Goal: Transaction & Acquisition: Purchase product/service

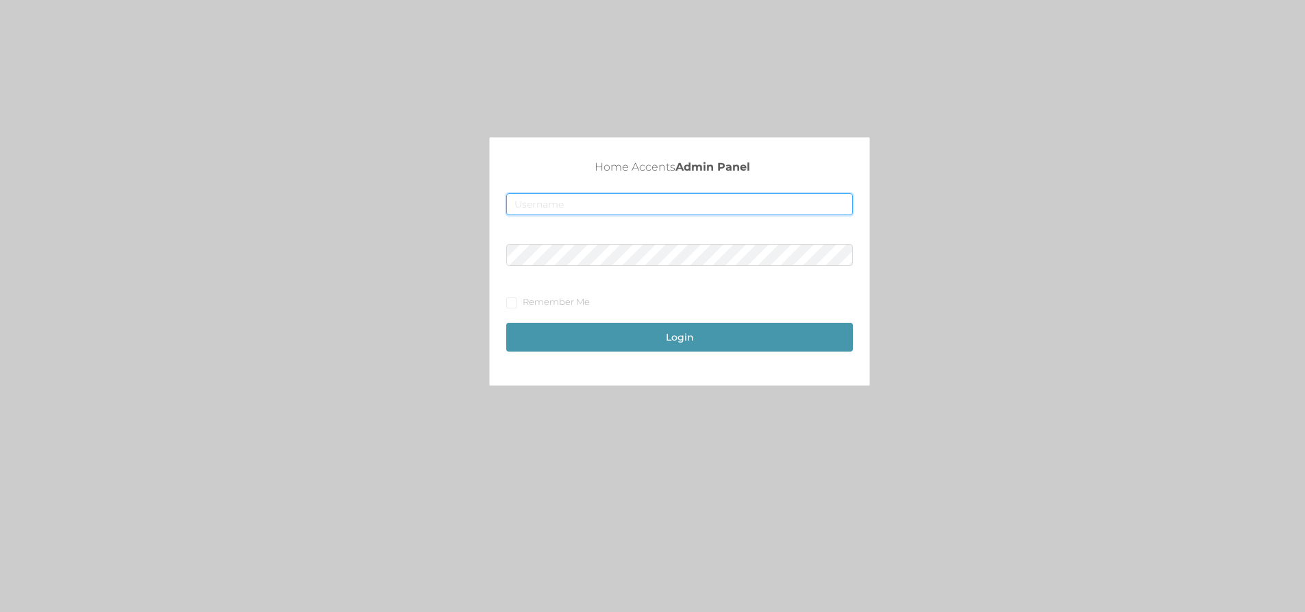
click at [596, 207] on input "text" at bounding box center [679, 204] width 347 height 22
type input "[EMAIL_ADDRESS][DOMAIN_NAME]"
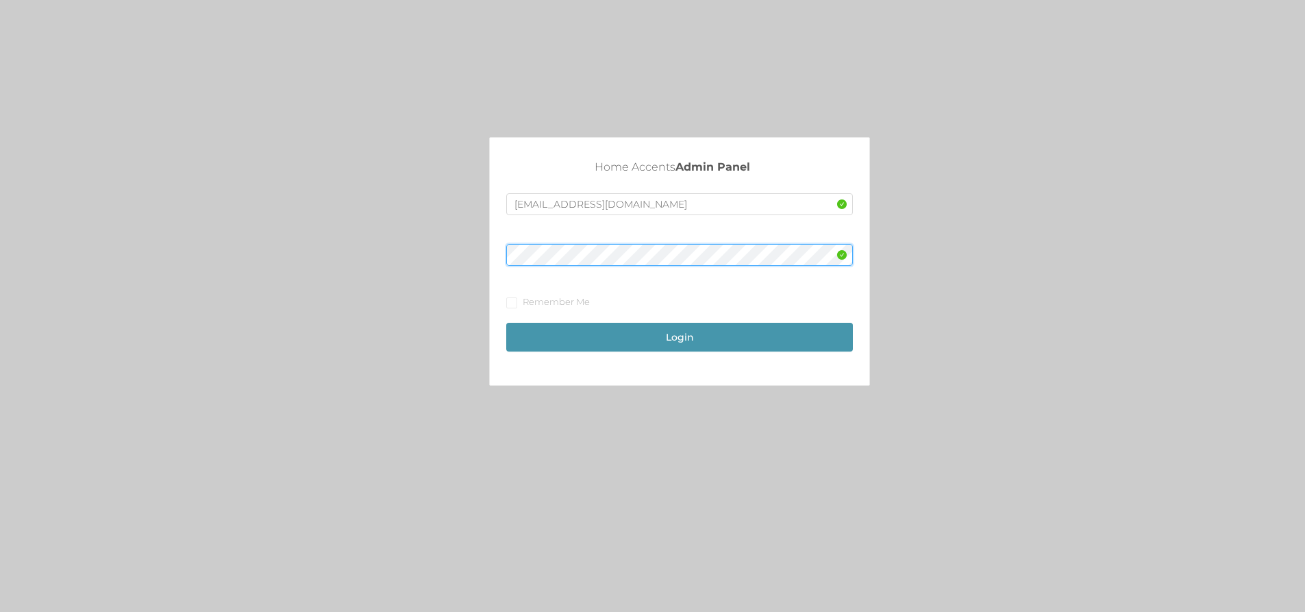
click at [506, 323] on button "Login" at bounding box center [679, 337] width 347 height 29
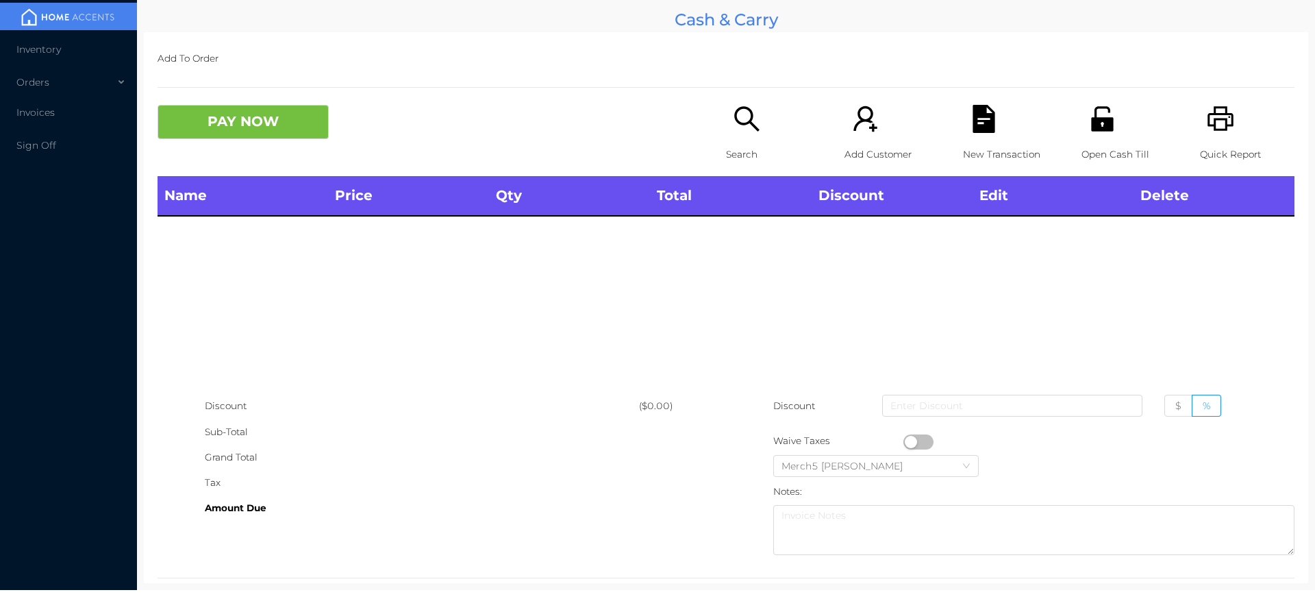
click at [733, 124] on icon "icon: search" at bounding box center [747, 119] width 28 height 28
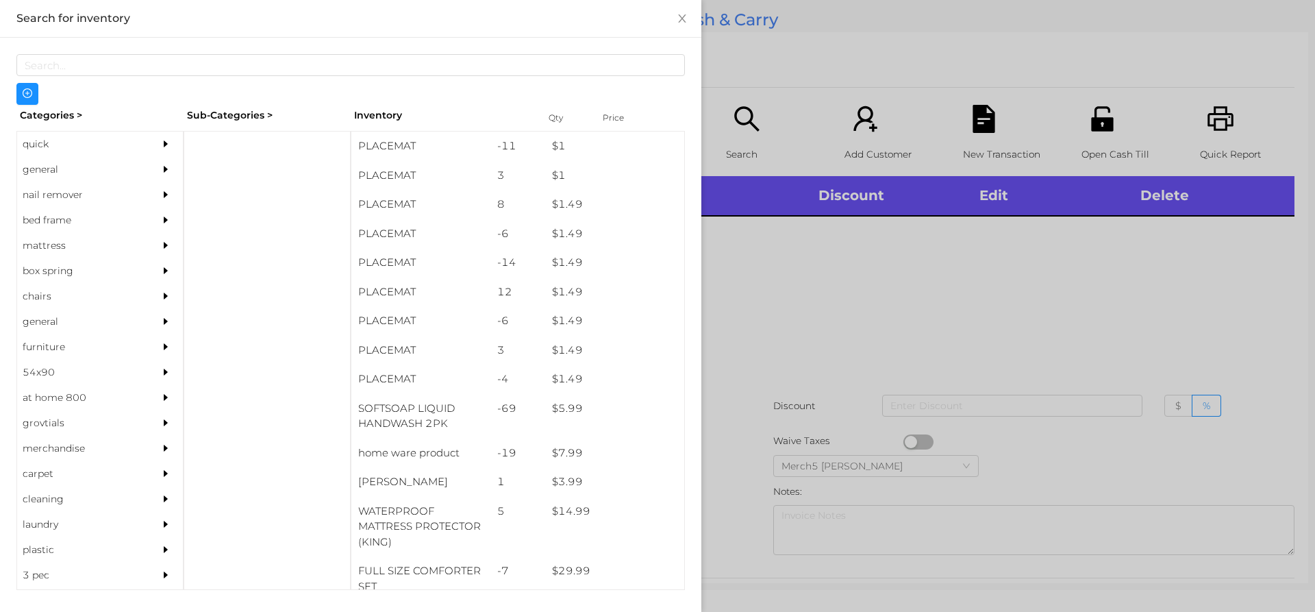
drag, startPoint x: 123, startPoint y: 173, endPoint x: 137, endPoint y: 175, distance: 13.8
click at [124, 173] on div "general" at bounding box center [79, 169] width 125 height 25
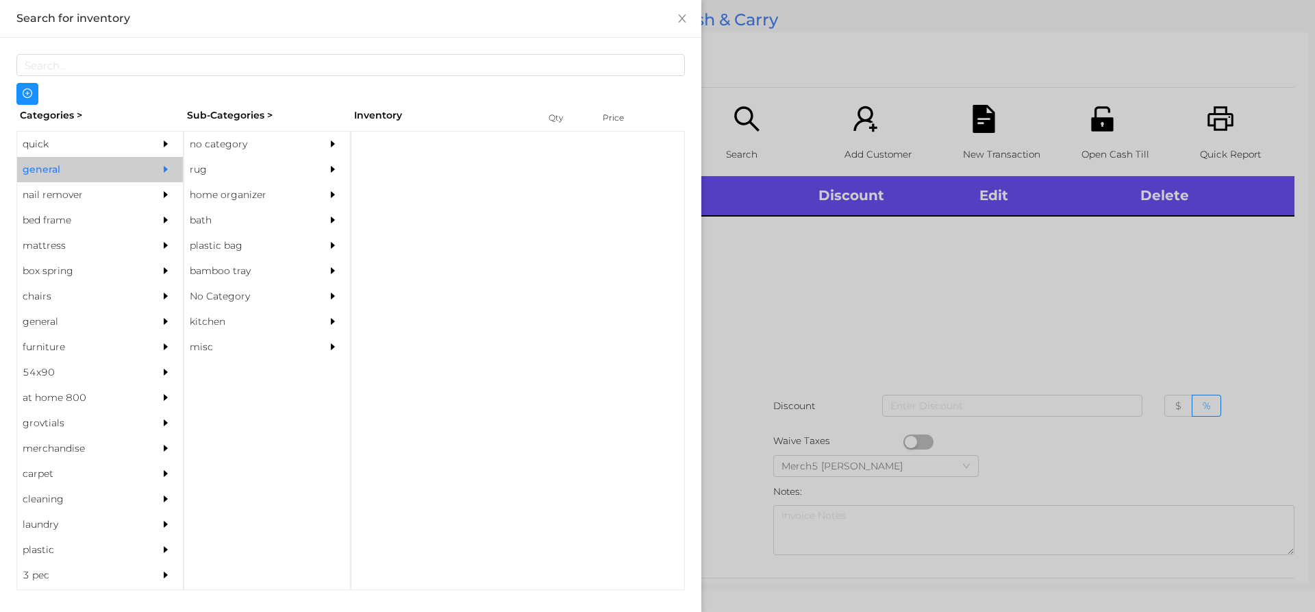
click at [325, 144] on div at bounding box center [336, 144] width 27 height 25
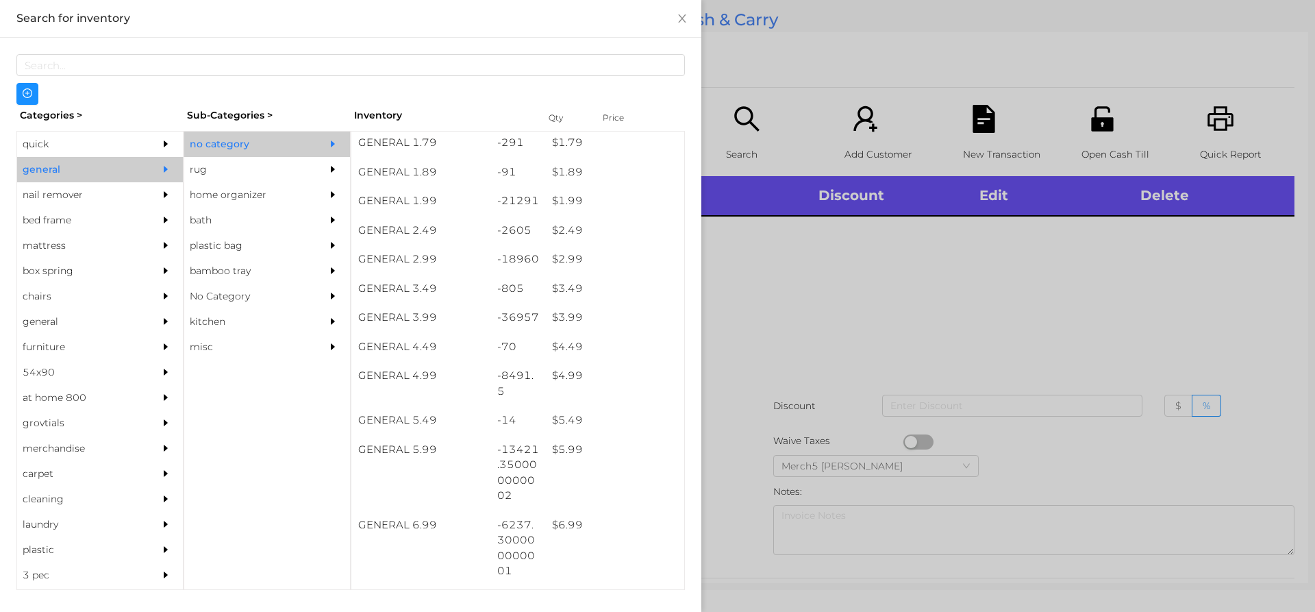
scroll to position [343, 0]
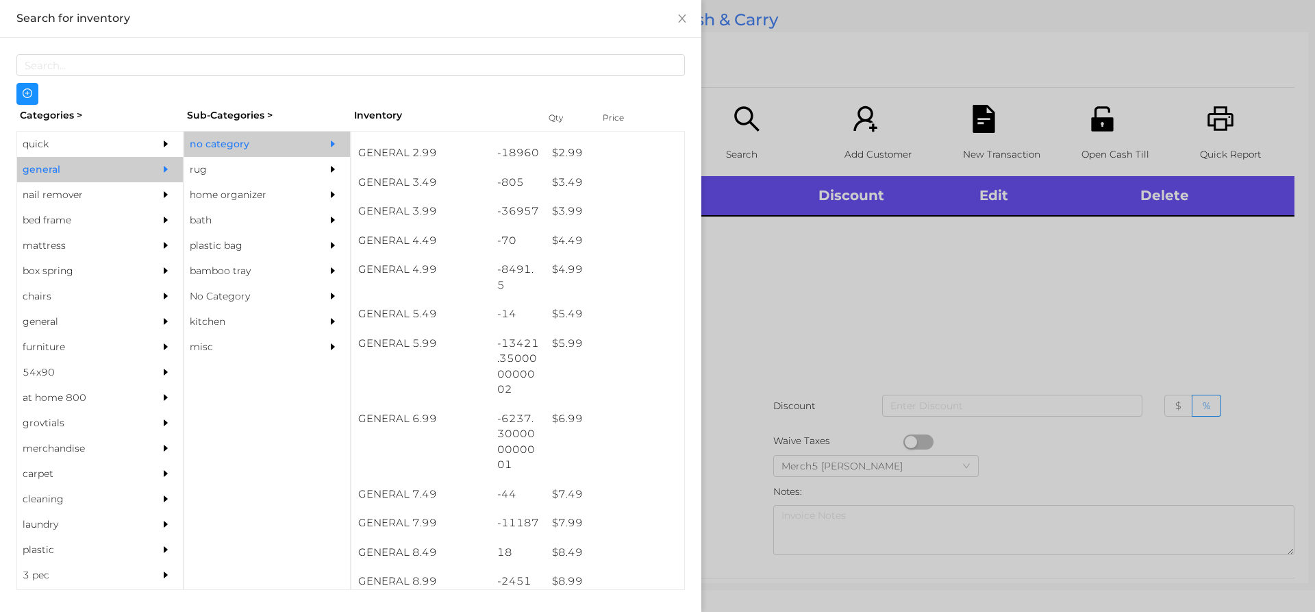
click at [965, 248] on div at bounding box center [657, 306] width 1315 height 612
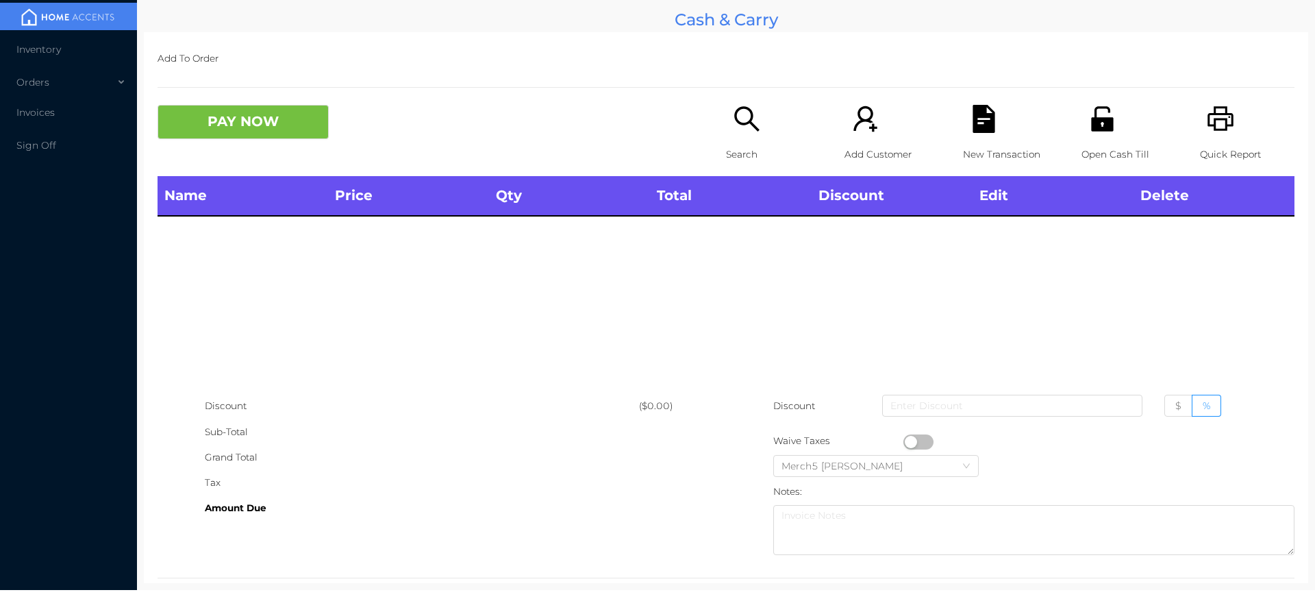
click at [767, 123] on div "Search" at bounding box center [773, 140] width 95 height 71
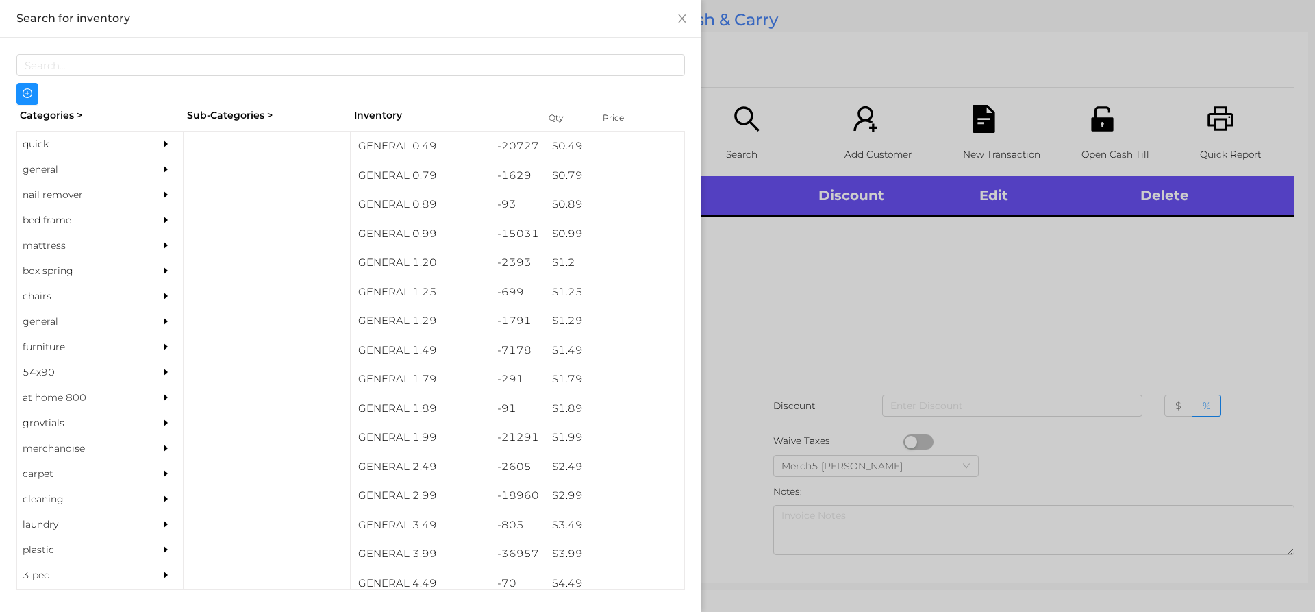
click at [164, 169] on icon "icon: caret-right" at bounding box center [166, 169] width 4 height 7
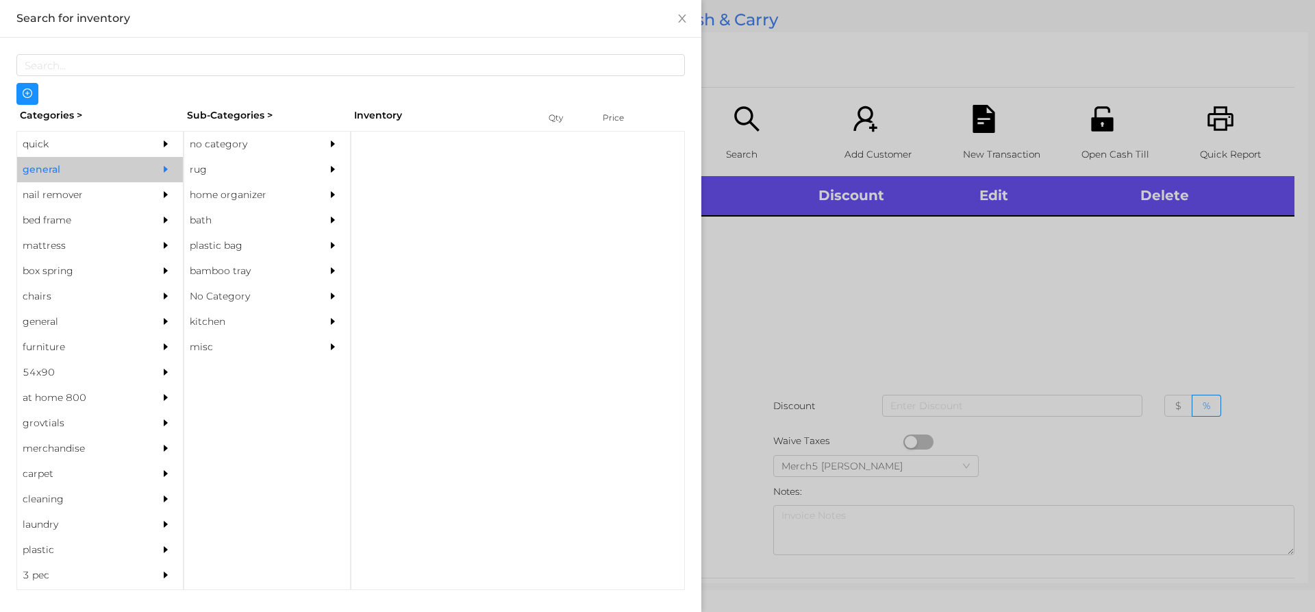
click at [309, 147] on div "no category" at bounding box center [267, 144] width 166 height 25
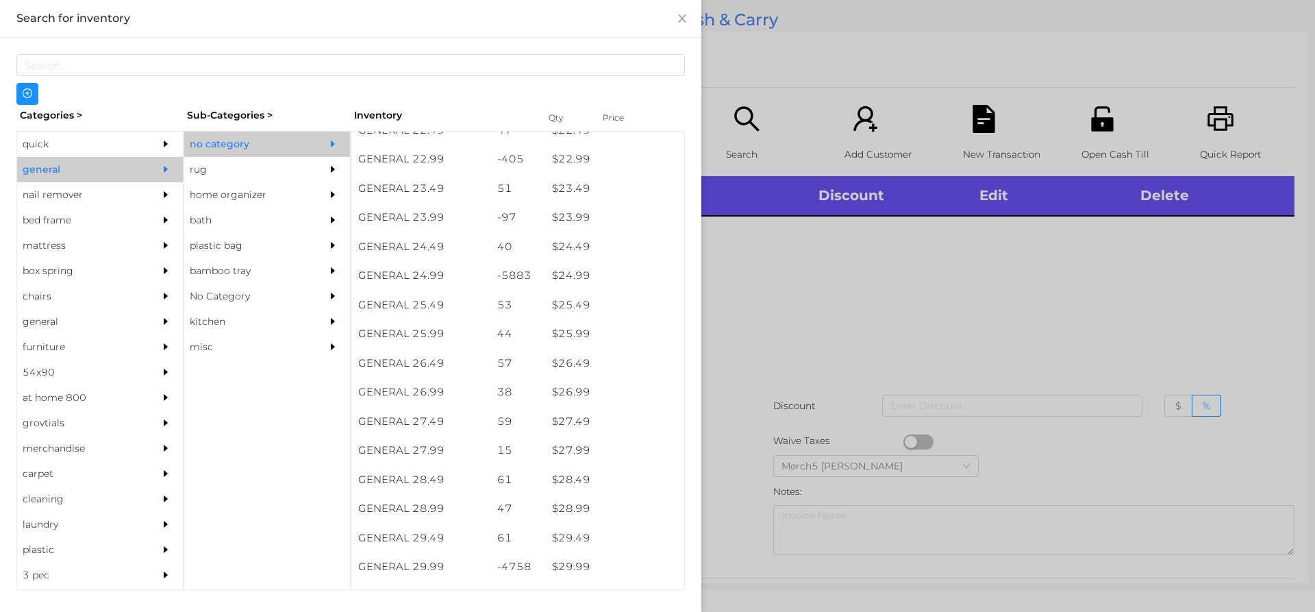
scroll to position [1781, 0]
click at [1179, 330] on div at bounding box center [657, 306] width 1315 height 612
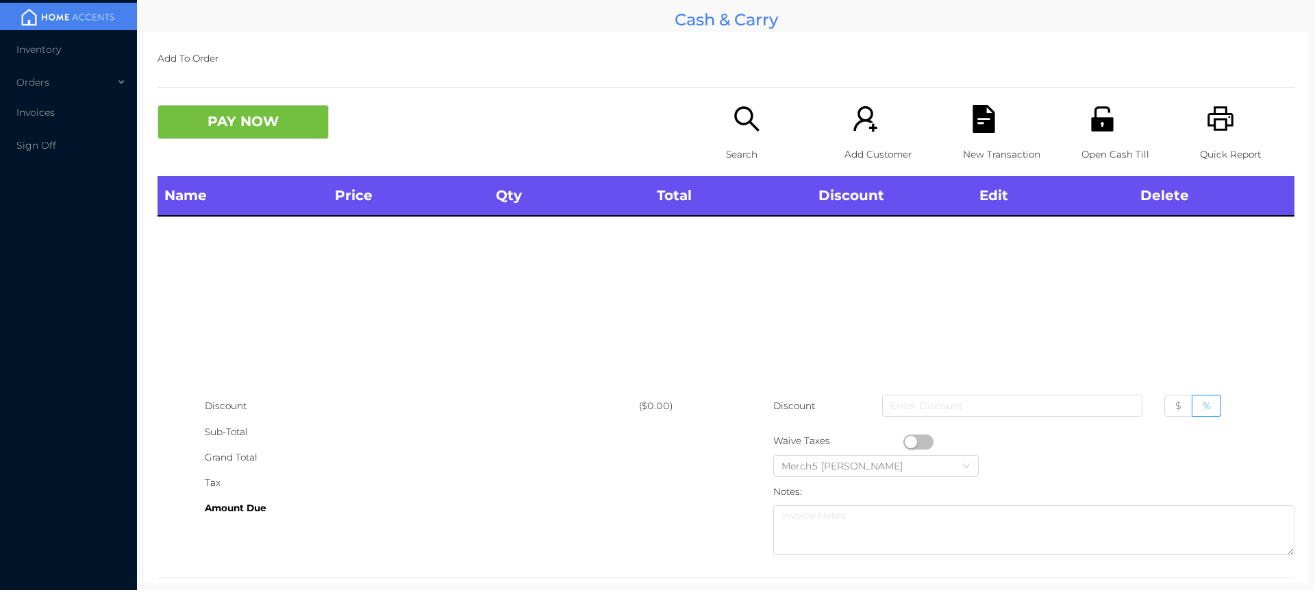
click at [758, 119] on div "Search" at bounding box center [773, 140] width 95 height 71
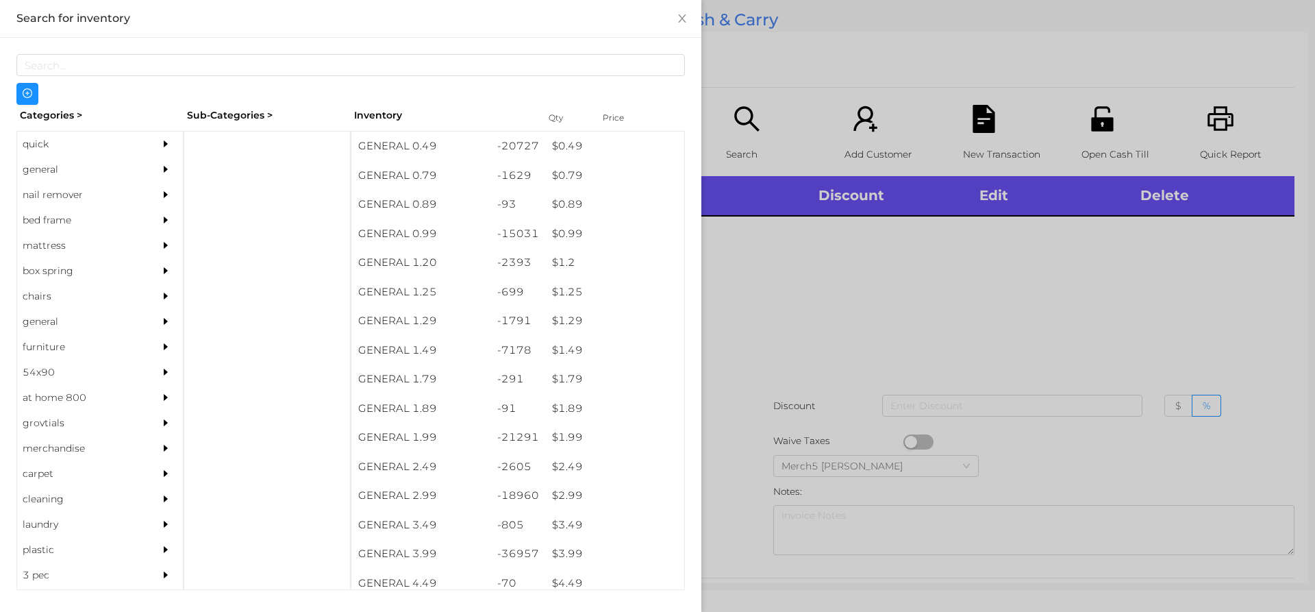
click at [161, 166] on icon "icon: caret-right" at bounding box center [166, 169] width 10 height 10
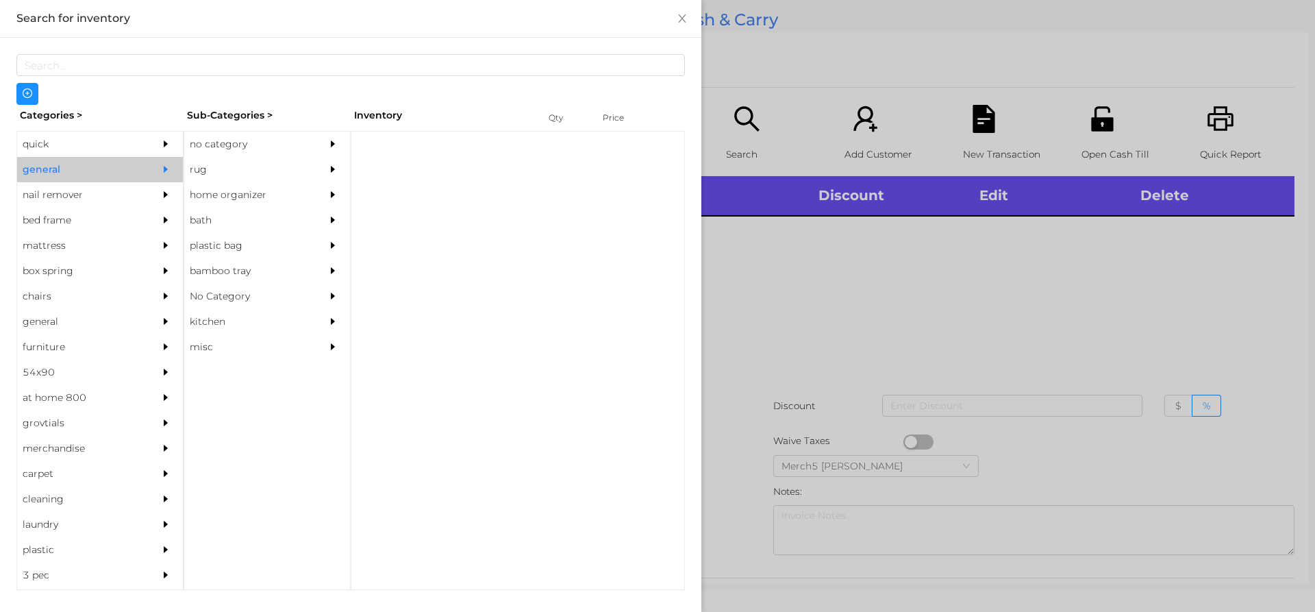
click at [334, 145] on icon "icon: caret-right" at bounding box center [333, 144] width 10 height 10
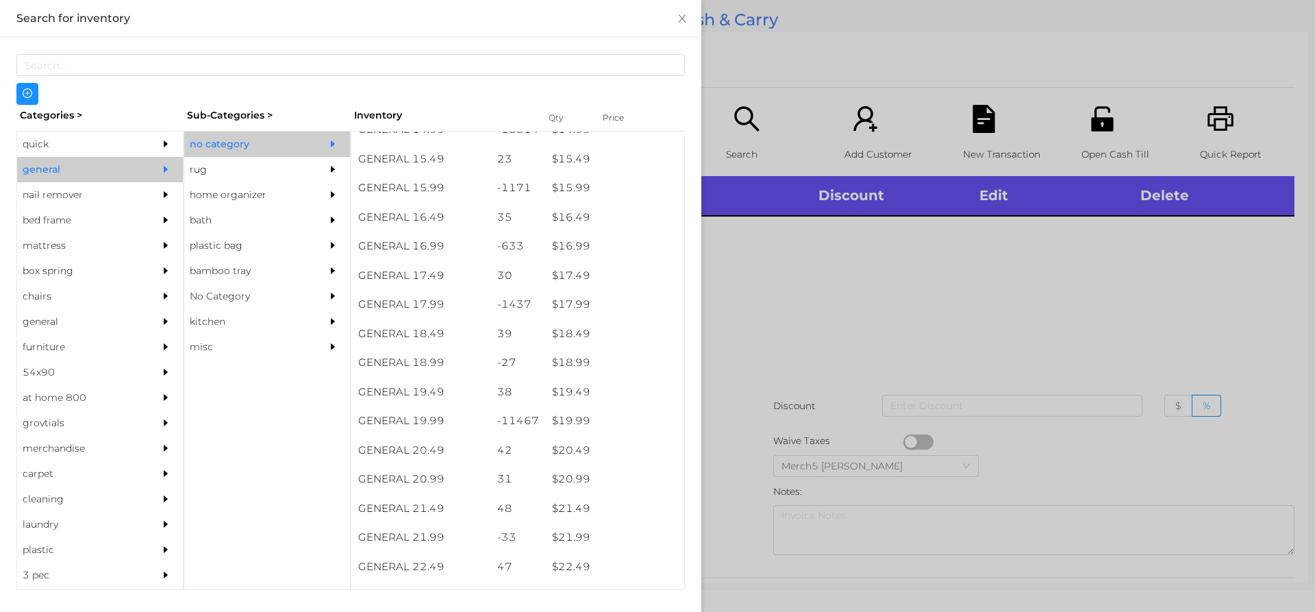
scroll to position [1302, 0]
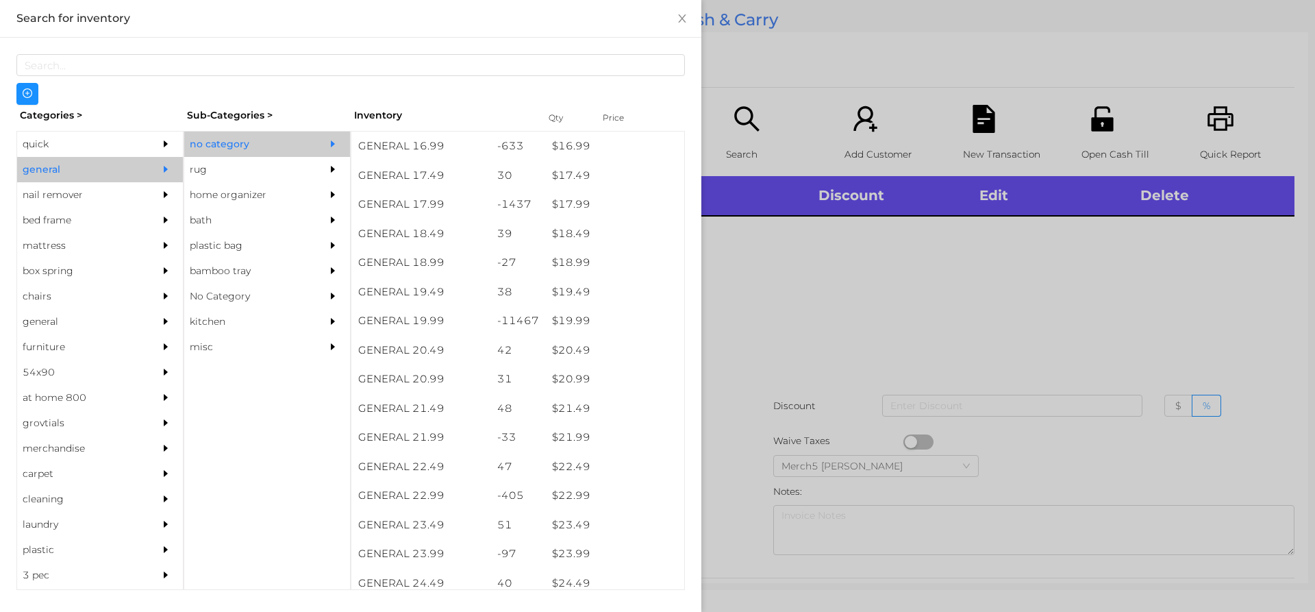
click at [865, 286] on div at bounding box center [657, 306] width 1315 height 612
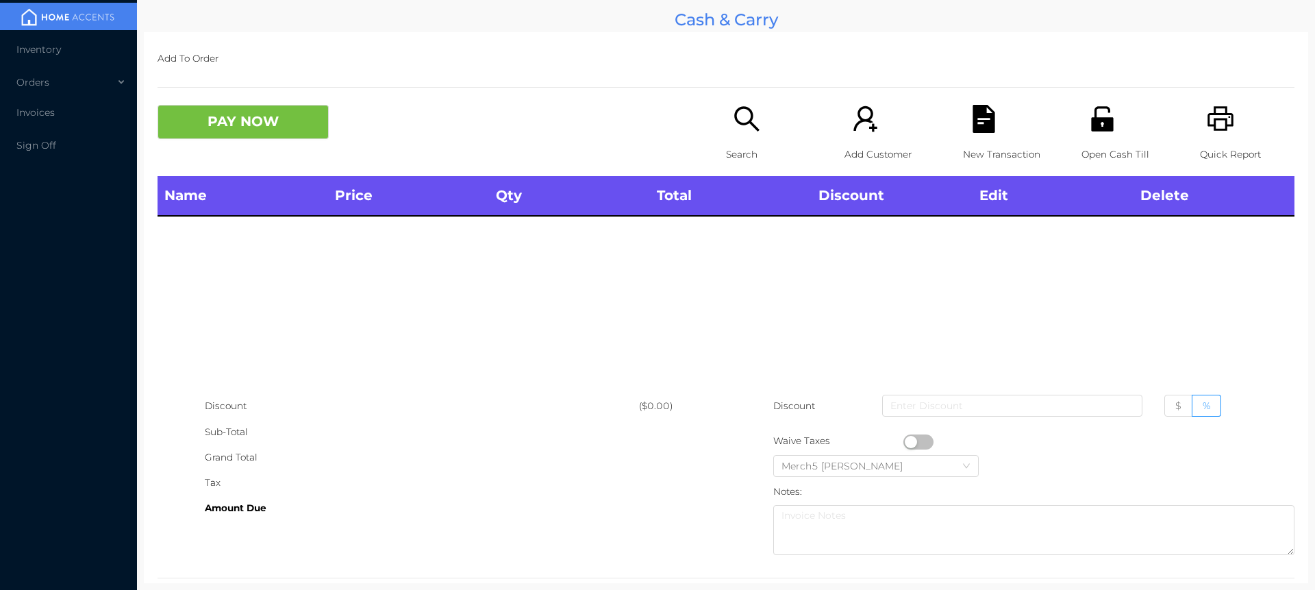
click at [711, 119] on div "PAY NOW" at bounding box center [442, 122] width 569 height 34
click at [756, 140] on div "Search" at bounding box center [773, 140] width 95 height 71
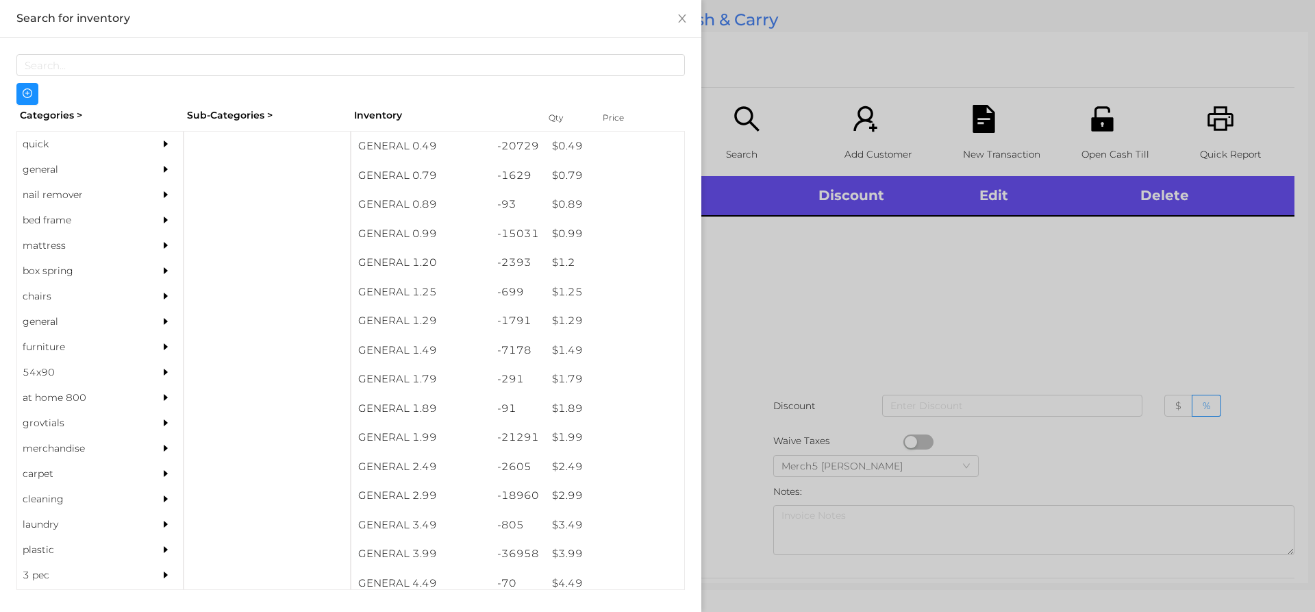
click at [852, 213] on div at bounding box center [657, 306] width 1315 height 612
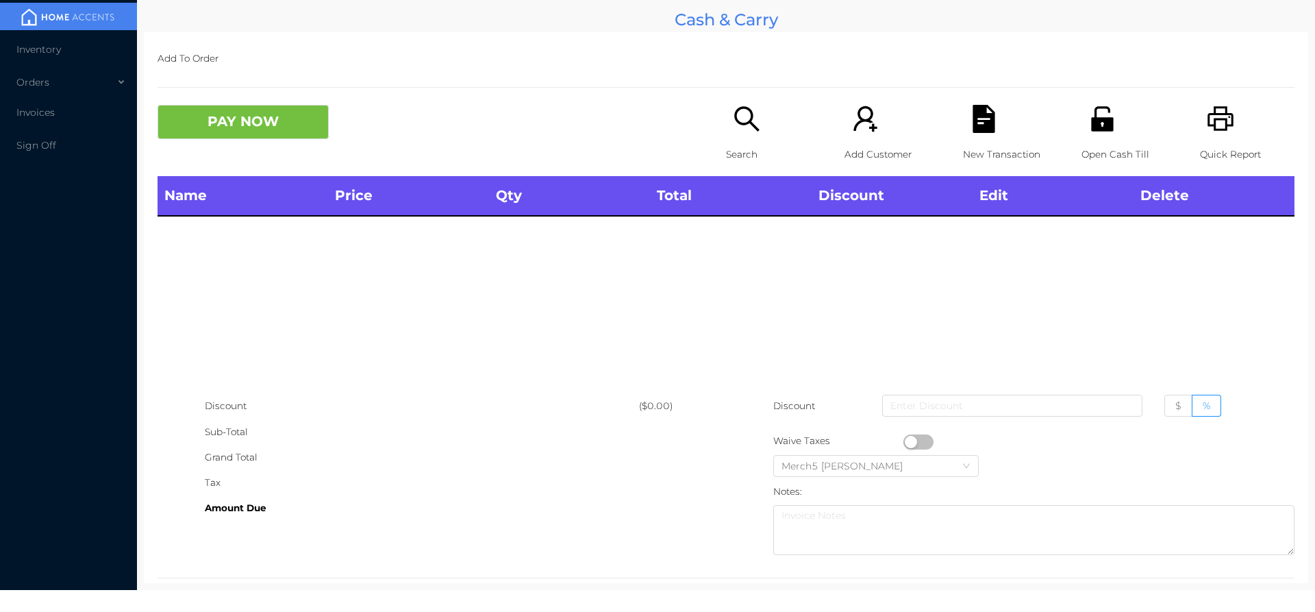
click at [733, 122] on icon "icon: search" at bounding box center [747, 119] width 28 height 28
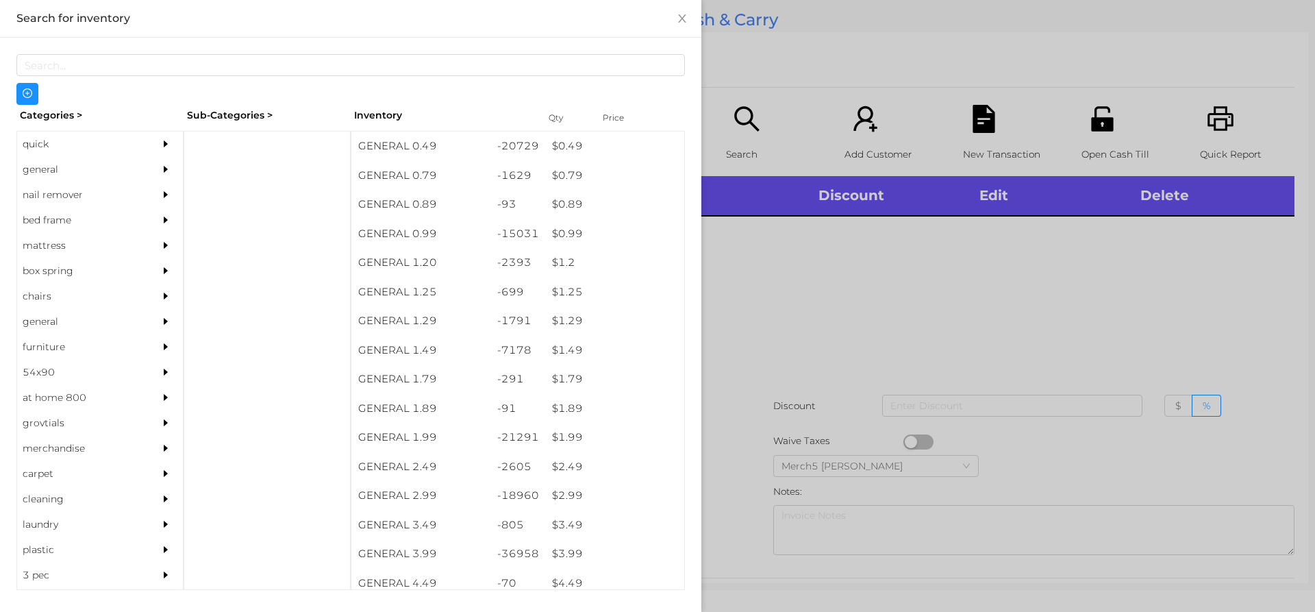
click at [138, 172] on div "general" at bounding box center [100, 169] width 166 height 25
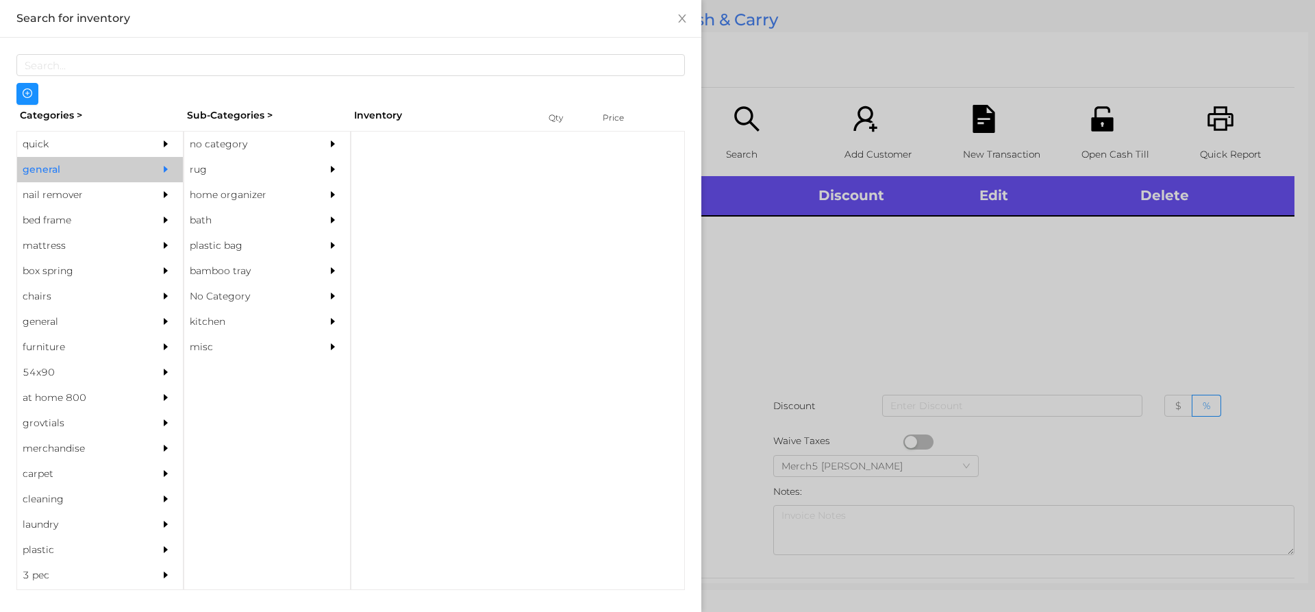
click at [326, 136] on div at bounding box center [336, 144] width 27 height 25
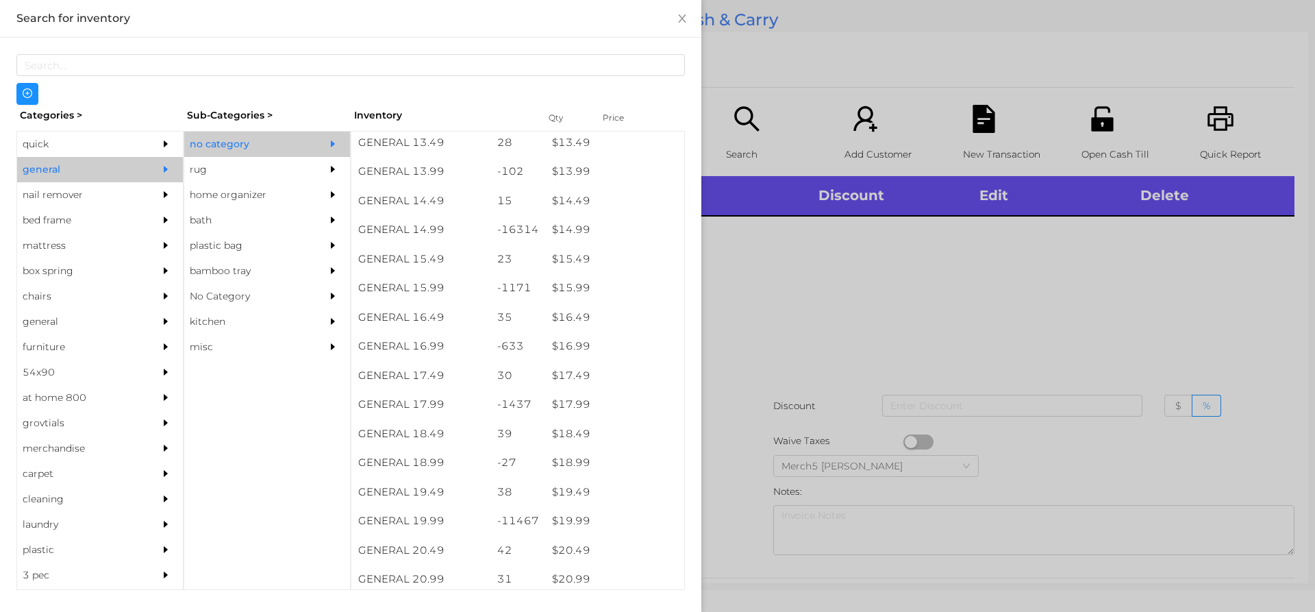
scroll to position [1195, 0]
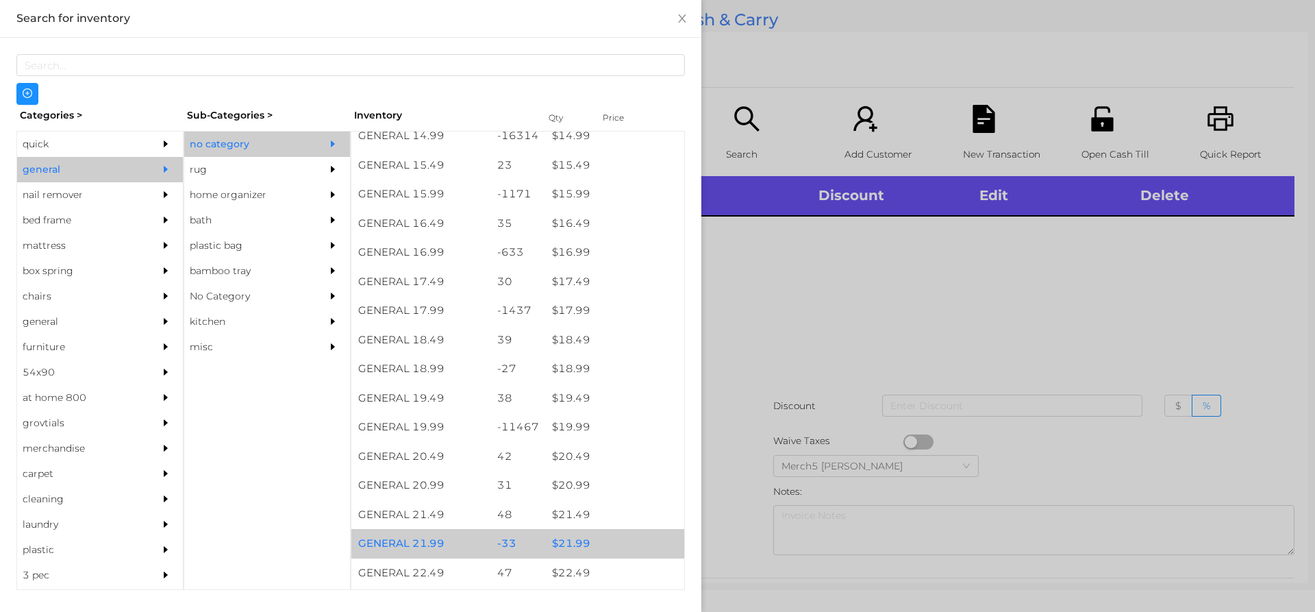
click at [611, 537] on div "$ 21.99" at bounding box center [614, 543] width 139 height 29
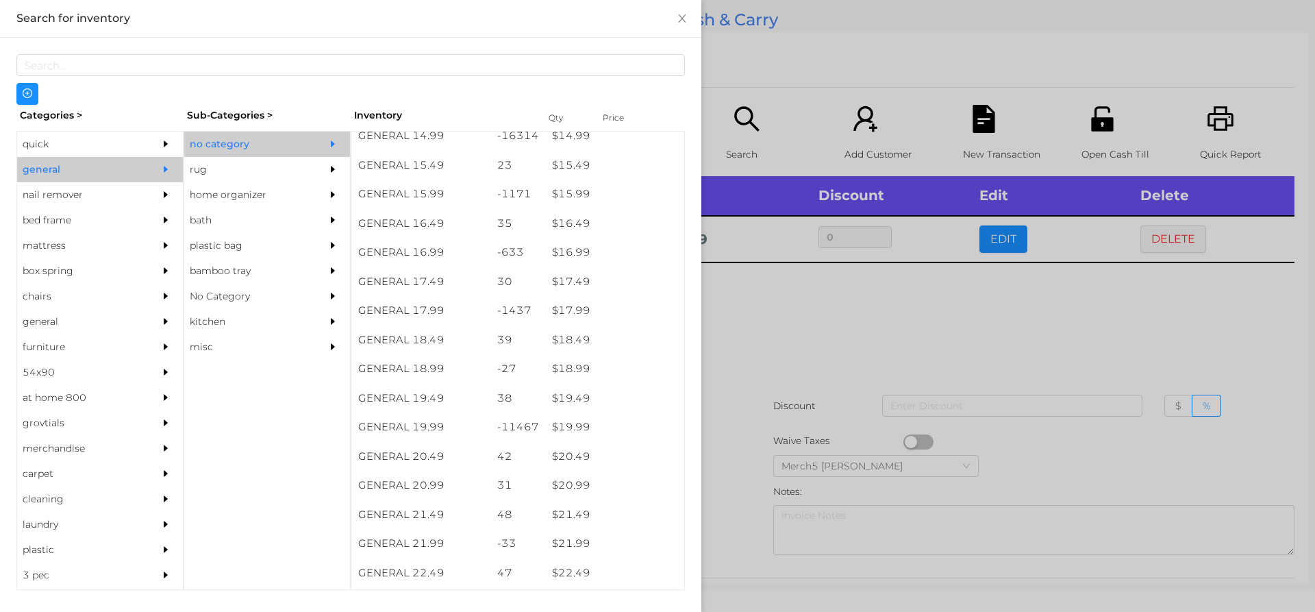
click at [858, 337] on div at bounding box center [657, 306] width 1315 height 612
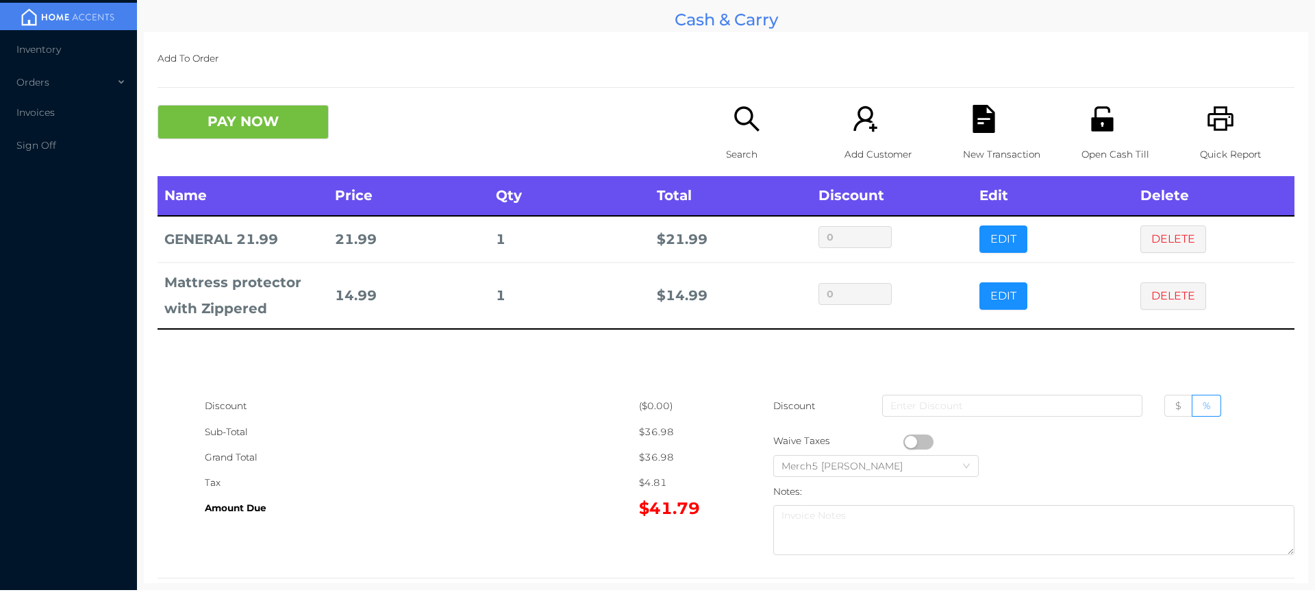
click at [304, 118] on button "PAY NOW" at bounding box center [243, 122] width 171 height 34
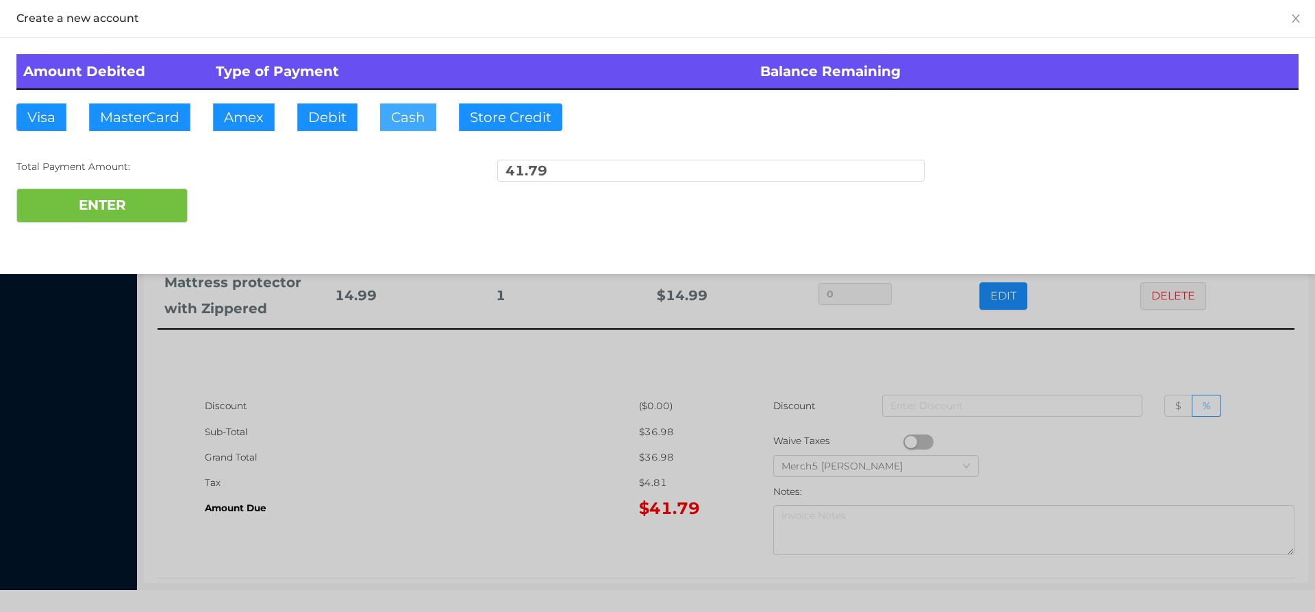
click at [407, 117] on button "Cash" at bounding box center [408, 116] width 56 height 27
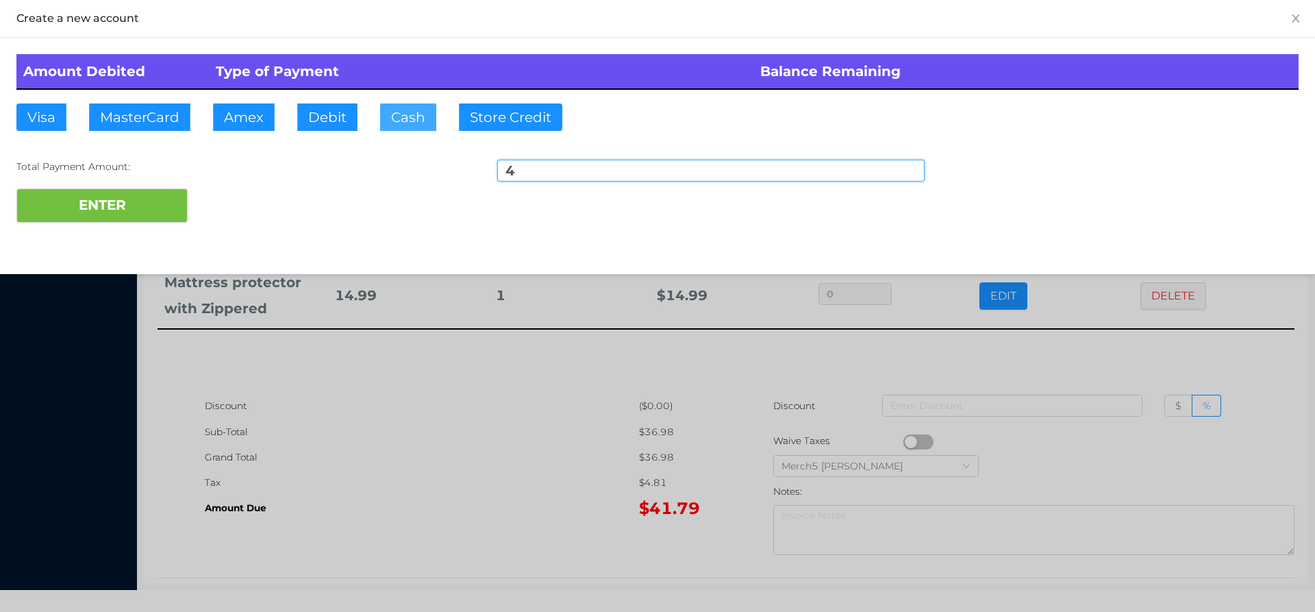
type input "42"
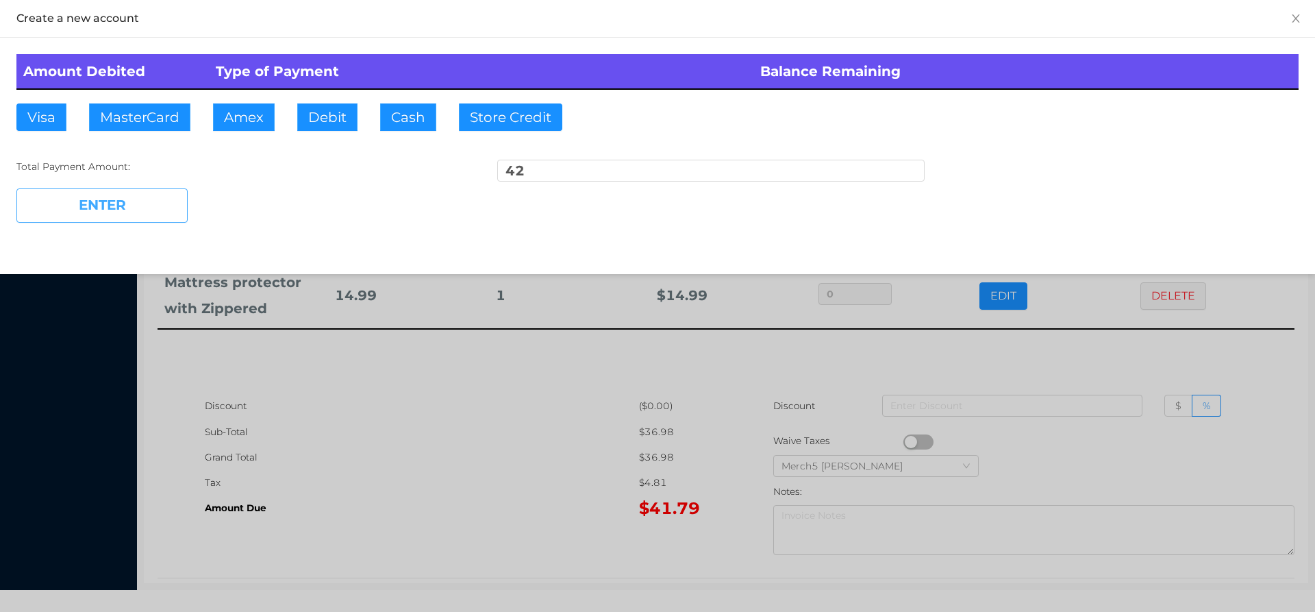
click at [164, 203] on button "ENTER" at bounding box center [101, 205] width 171 height 34
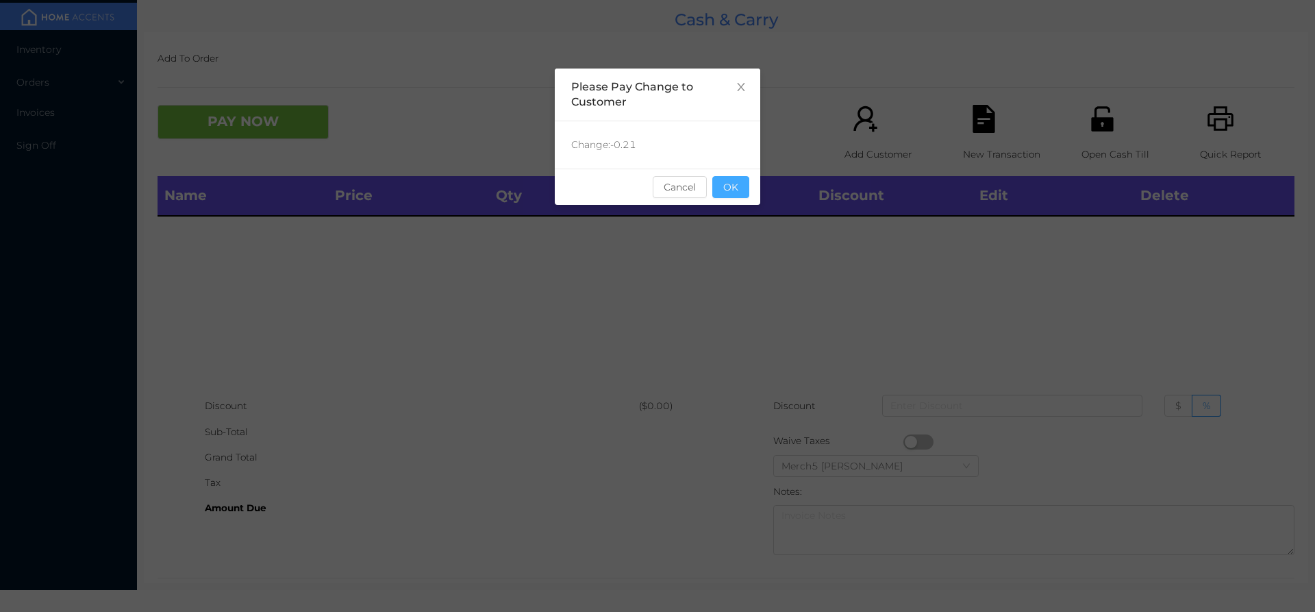
click at [742, 195] on button "OK" at bounding box center [730, 187] width 37 height 22
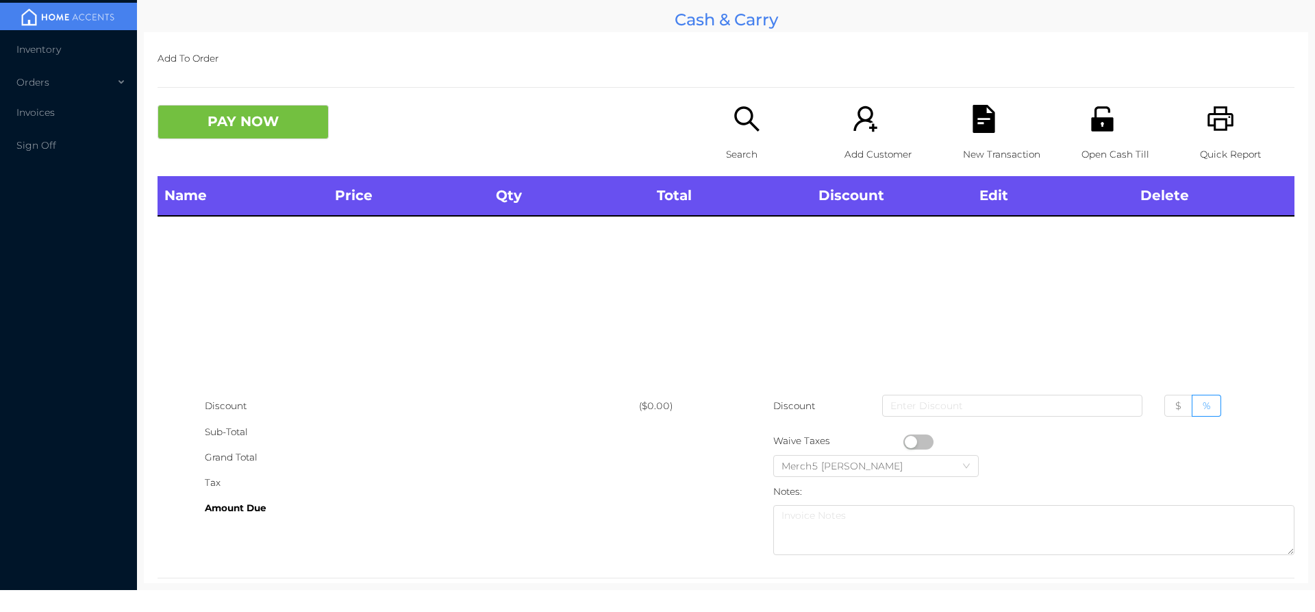
click at [744, 127] on icon "icon: search" at bounding box center [747, 119] width 28 height 28
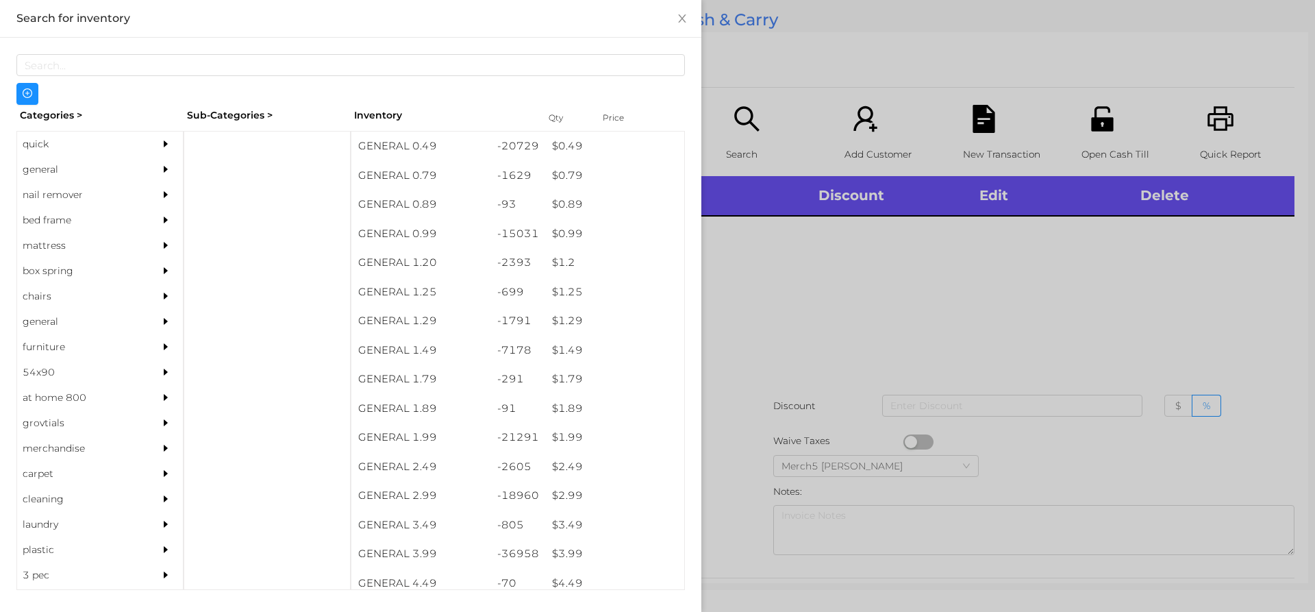
click at [161, 171] on icon "icon: caret-right" at bounding box center [166, 169] width 10 height 10
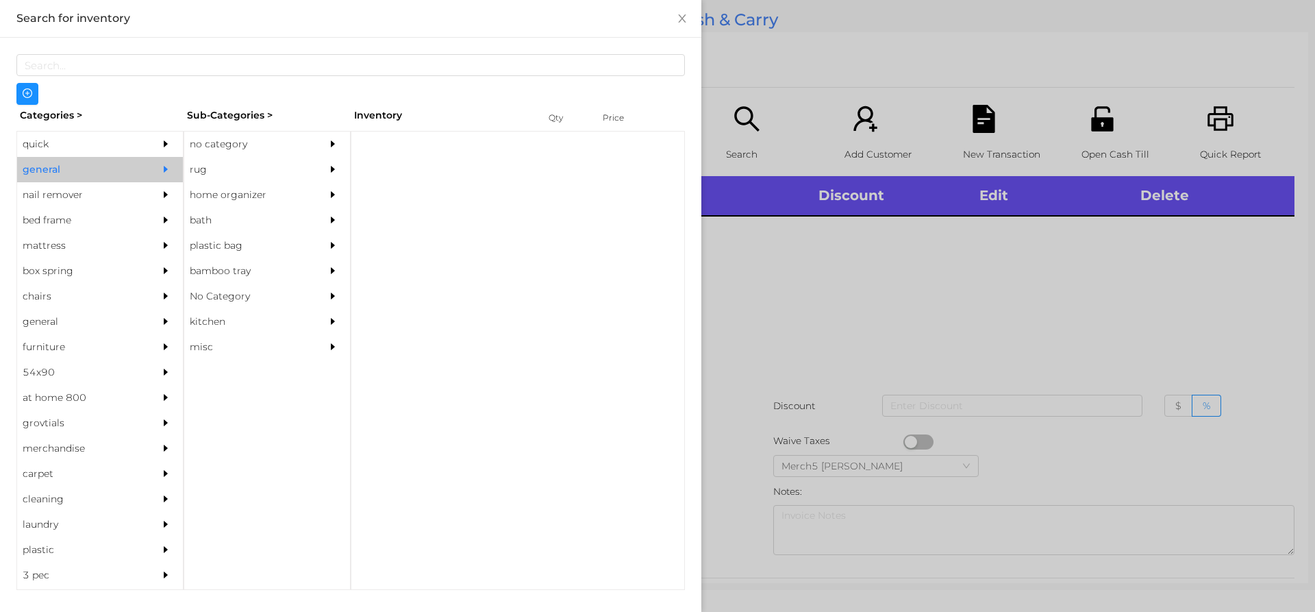
click at [308, 146] on div "no category" at bounding box center [246, 144] width 125 height 25
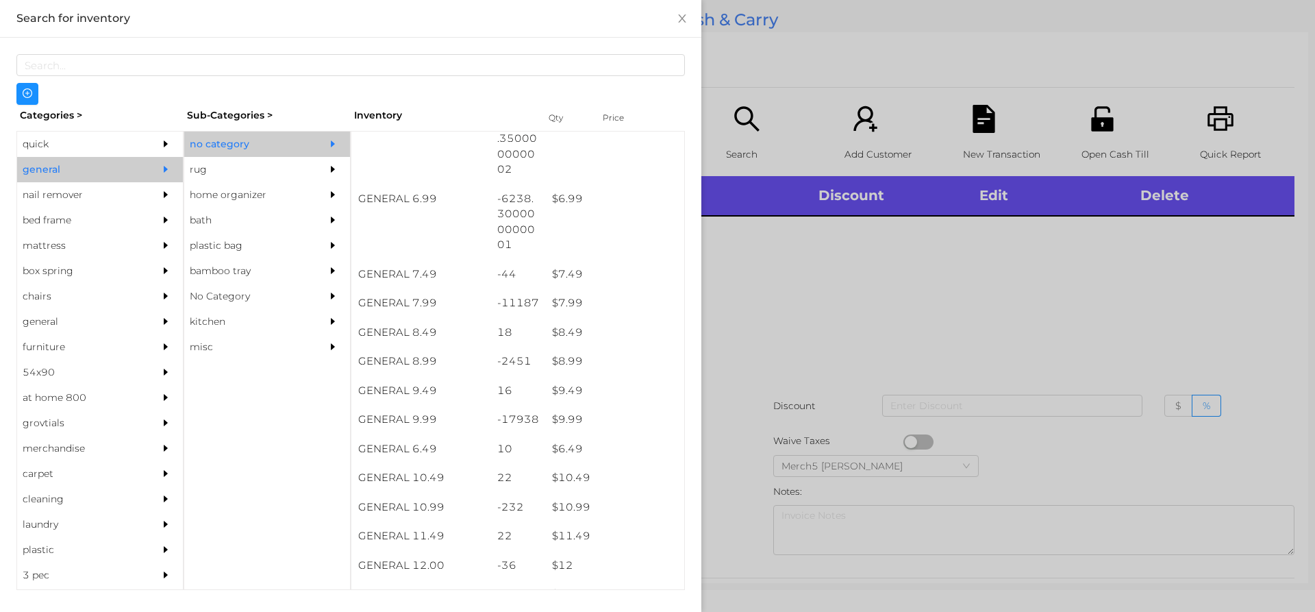
scroll to position [617, 0]
click at [978, 248] on div at bounding box center [657, 306] width 1315 height 612
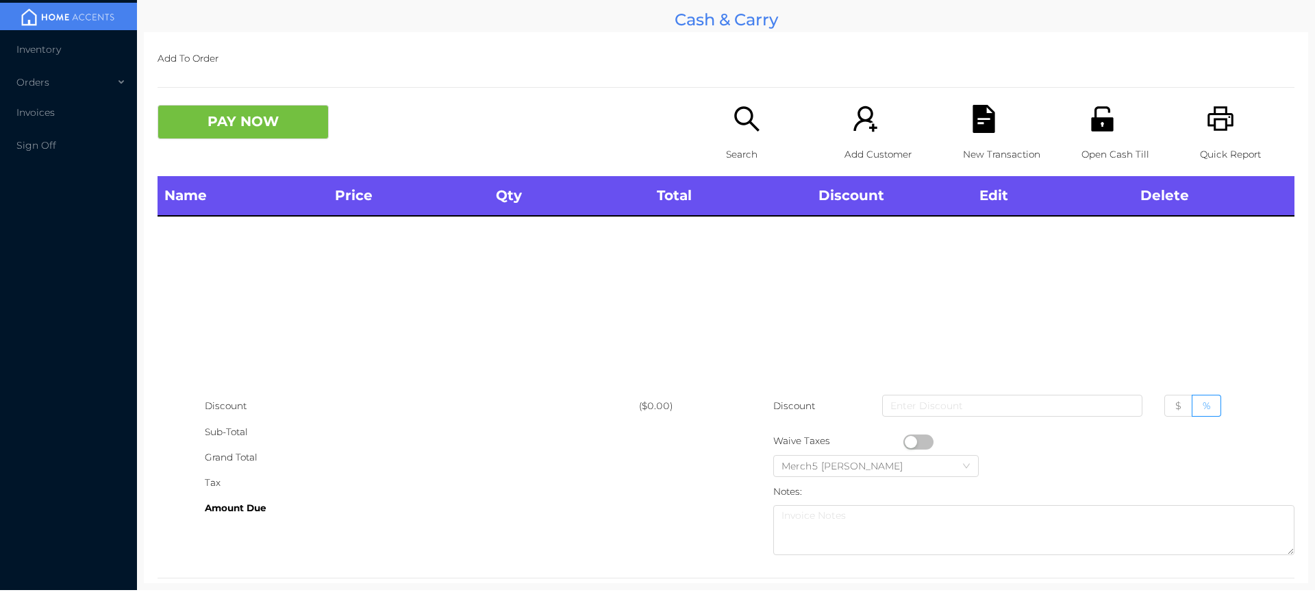
click at [1217, 120] on icon "icon: printer" at bounding box center [1221, 118] width 26 height 25
click at [771, 153] on p "Search" at bounding box center [773, 154] width 95 height 25
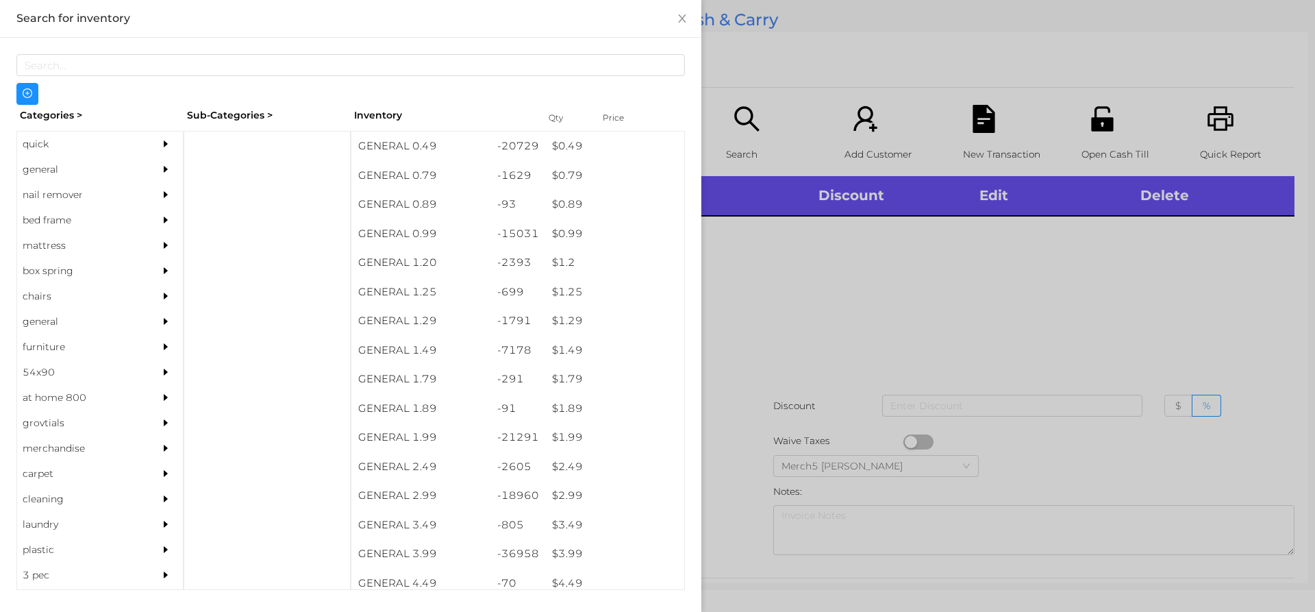
click at [129, 166] on div "general" at bounding box center [79, 169] width 125 height 25
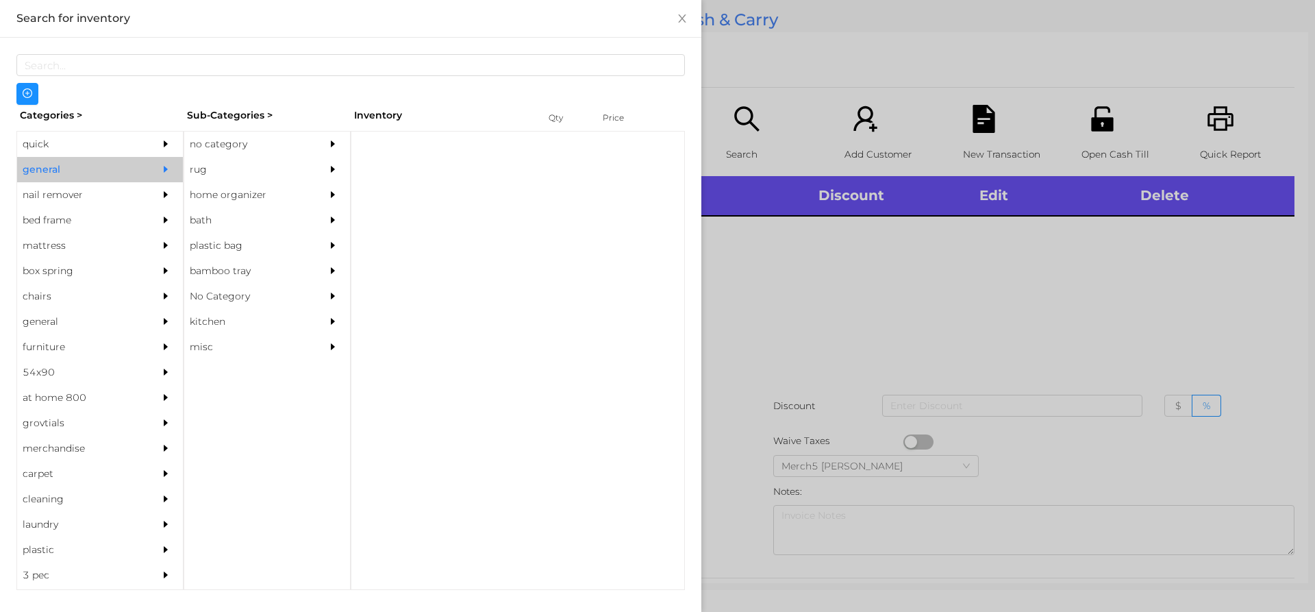
click at [330, 144] on icon "icon: caret-right" at bounding box center [333, 144] width 10 height 10
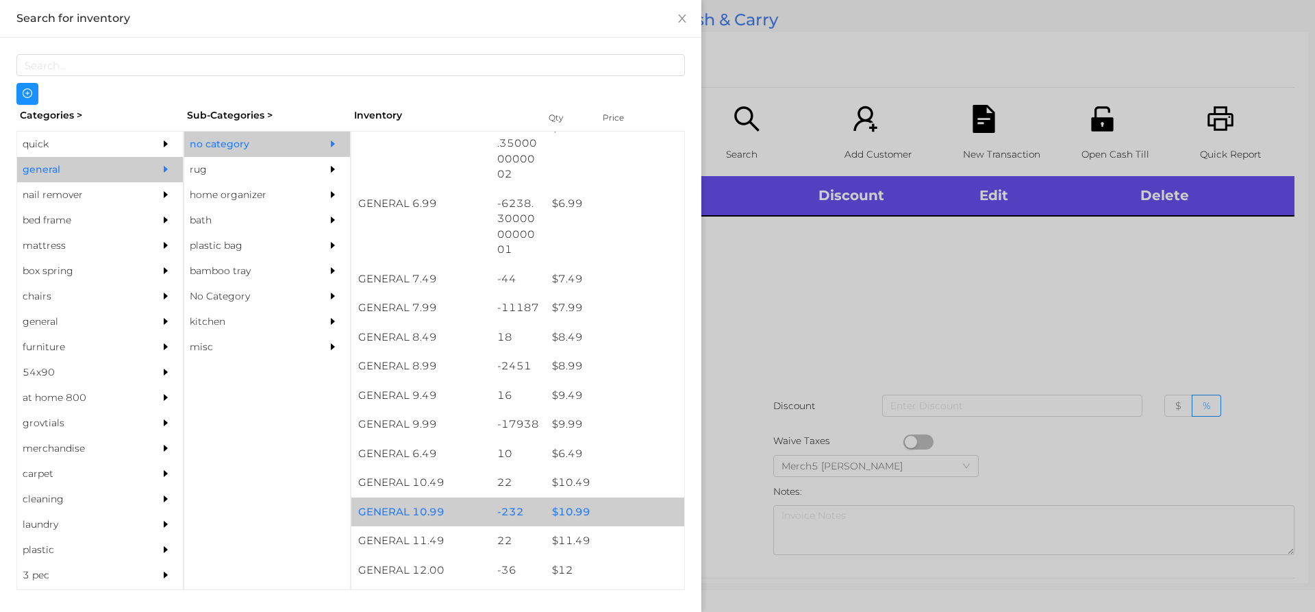
scroll to position [685, 0]
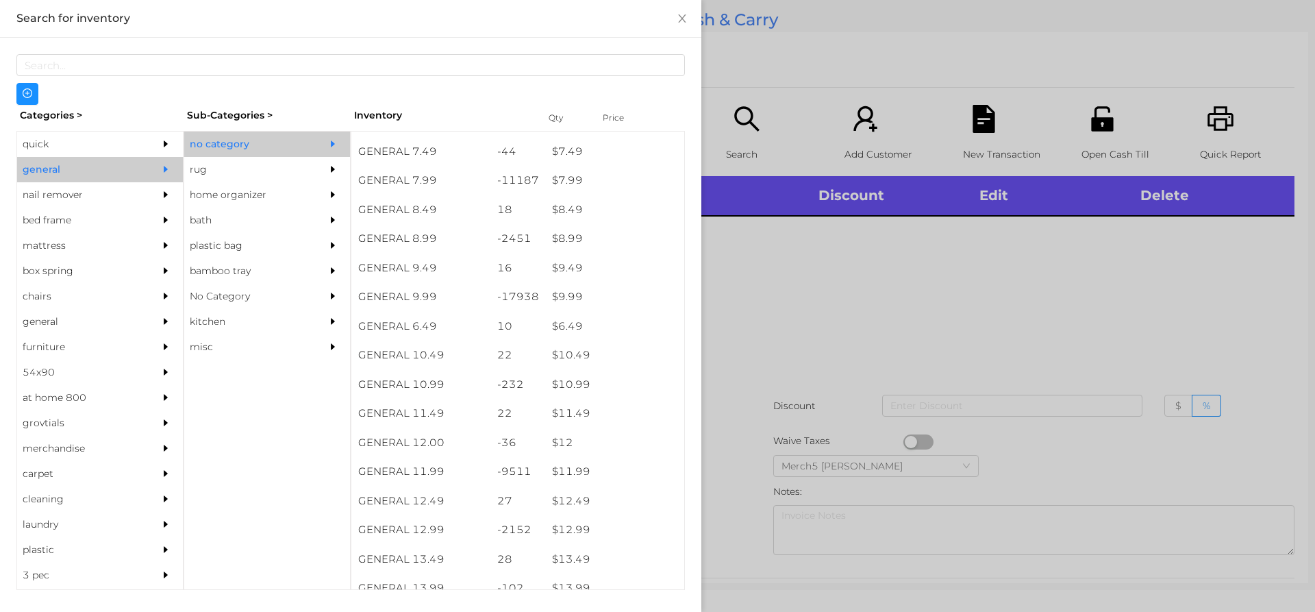
click at [796, 309] on div at bounding box center [657, 306] width 1315 height 612
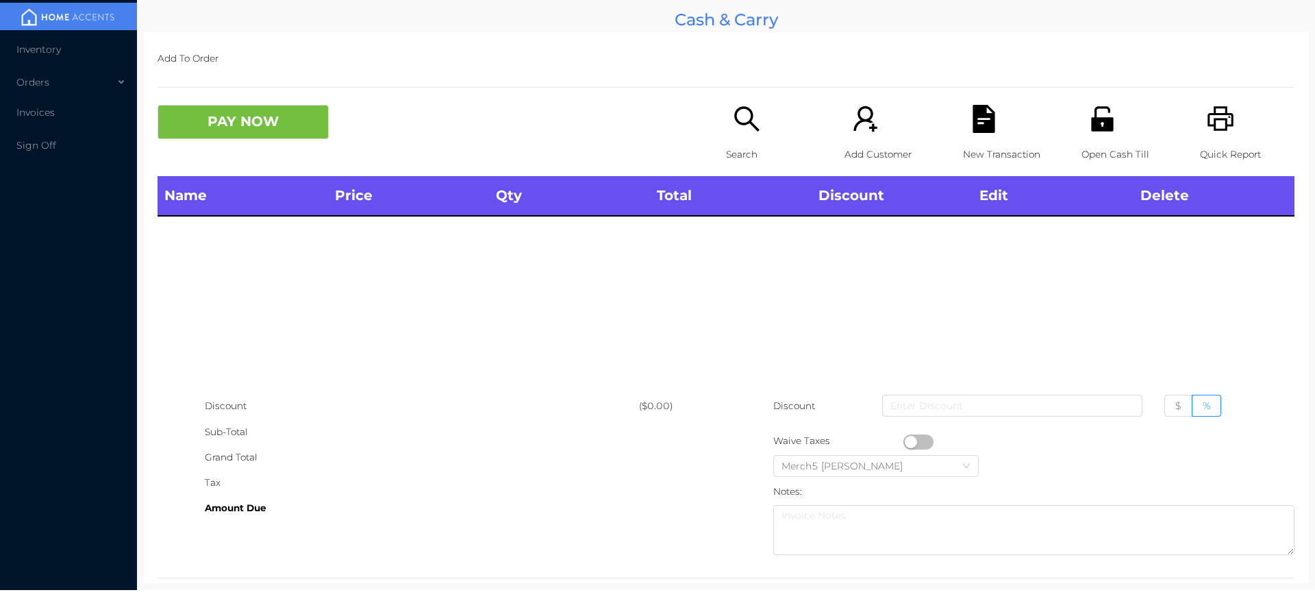
click at [734, 122] on icon "icon: search" at bounding box center [747, 119] width 28 height 28
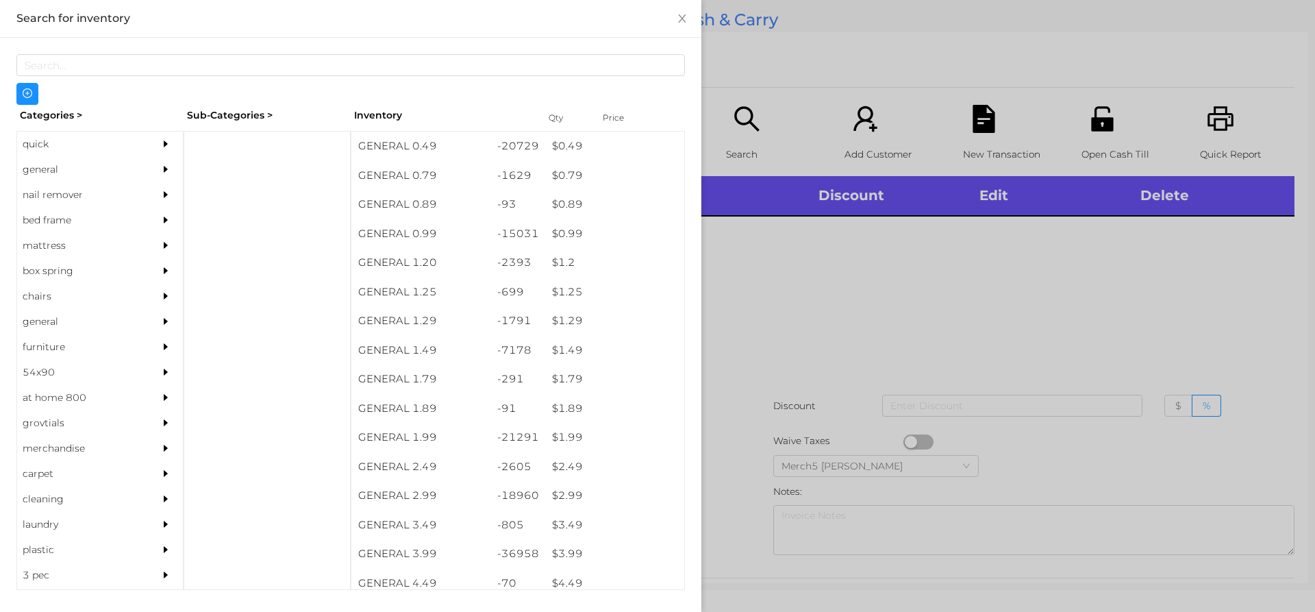
click at [162, 170] on div at bounding box center [169, 169] width 27 height 25
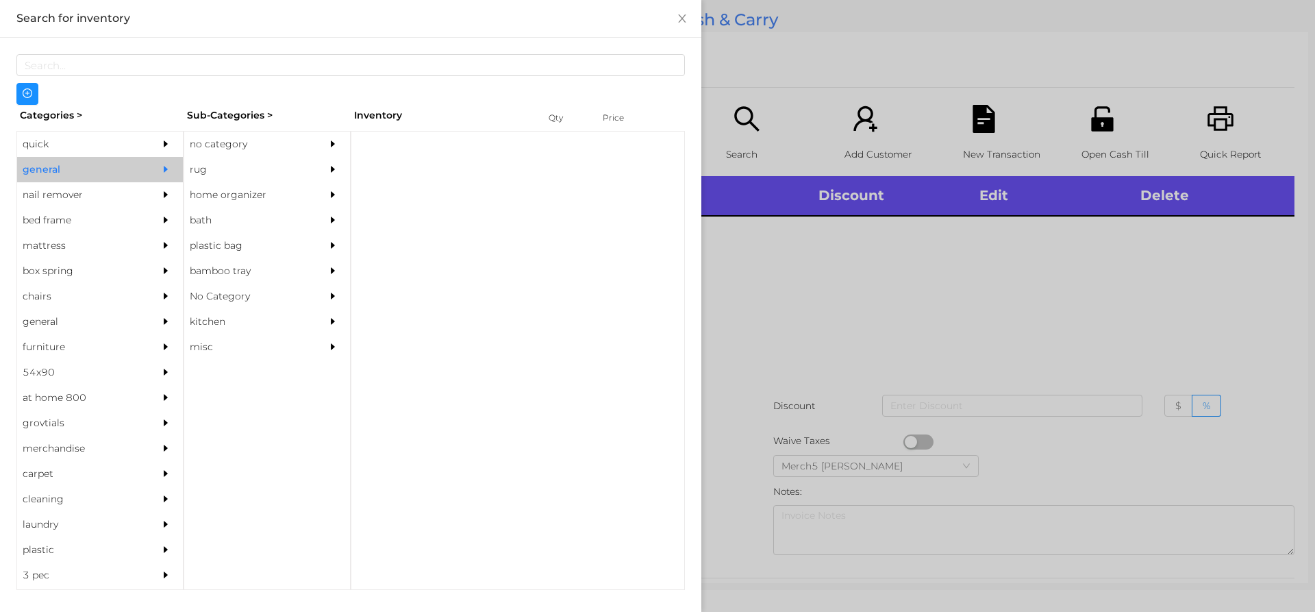
click at [249, 155] on div "no category" at bounding box center [246, 144] width 125 height 25
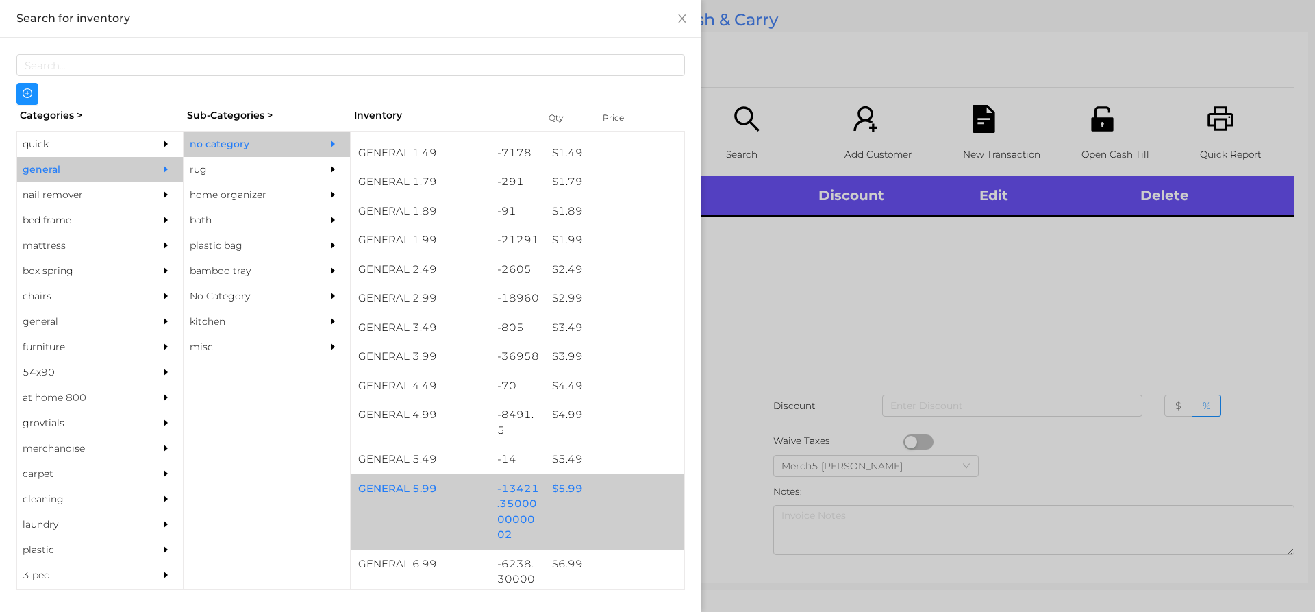
scroll to position [343, 0]
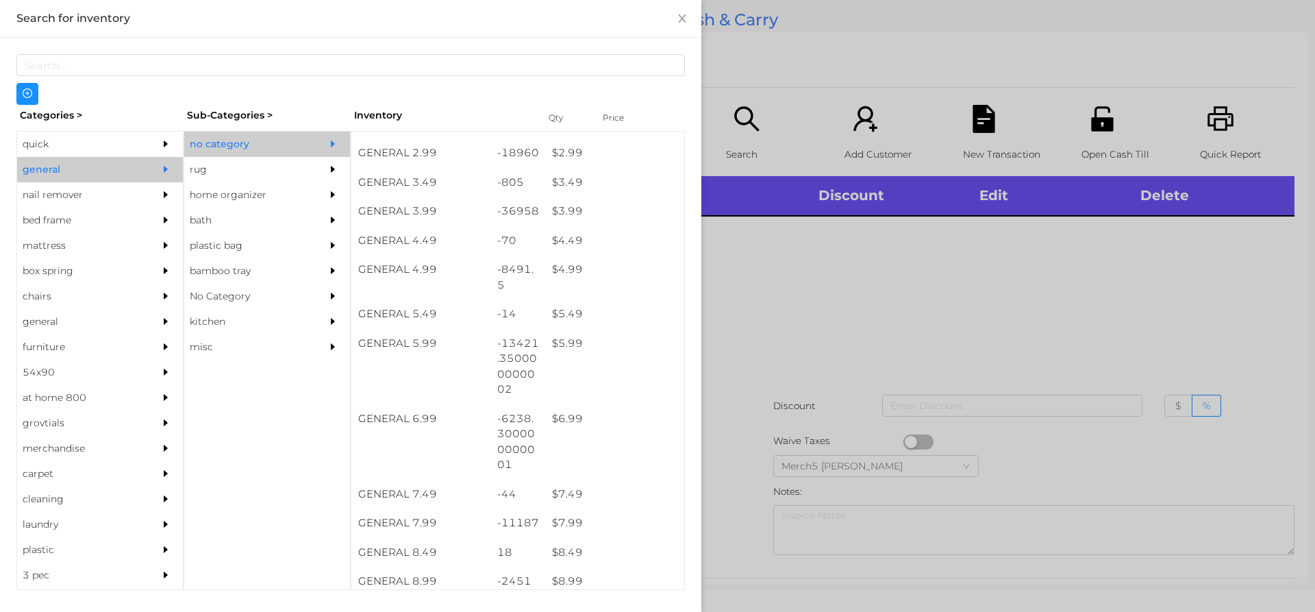
click at [881, 291] on div at bounding box center [657, 306] width 1315 height 612
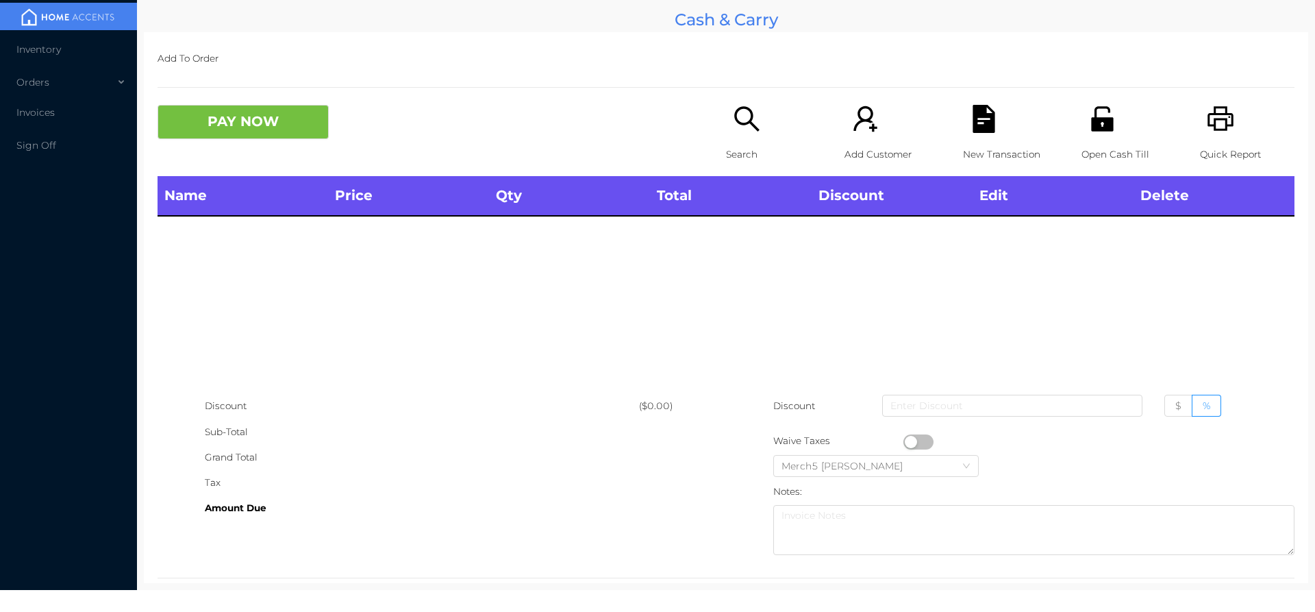
click at [743, 136] on div "Search" at bounding box center [773, 140] width 95 height 71
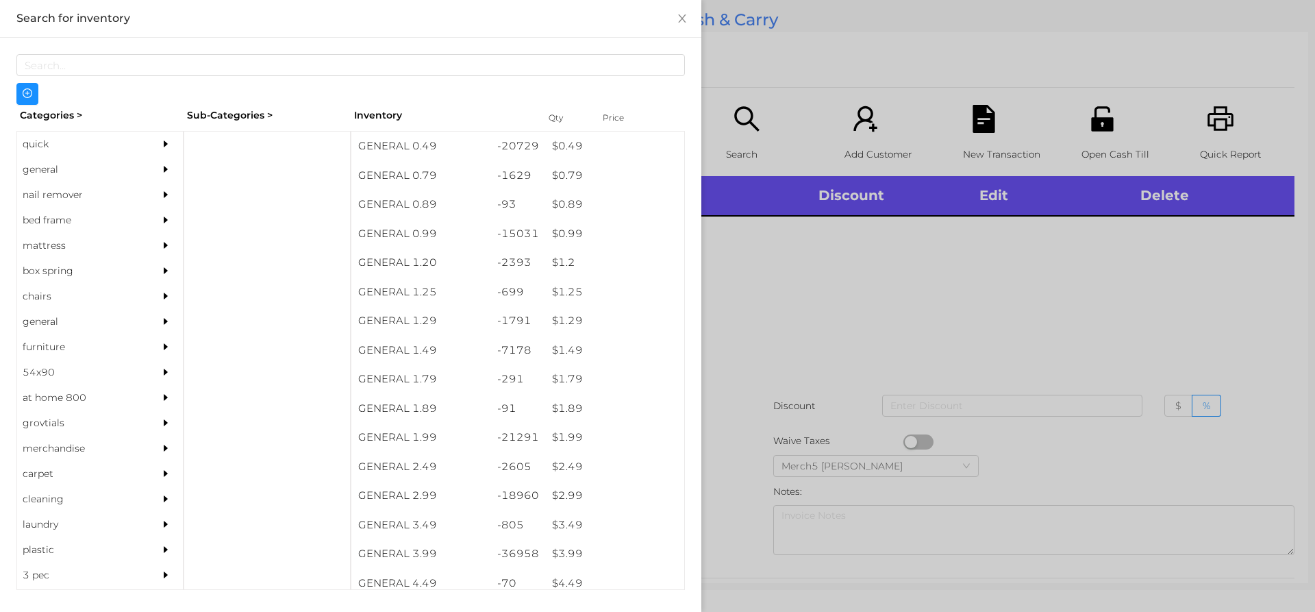
click at [137, 164] on div "general" at bounding box center [100, 169] width 166 height 25
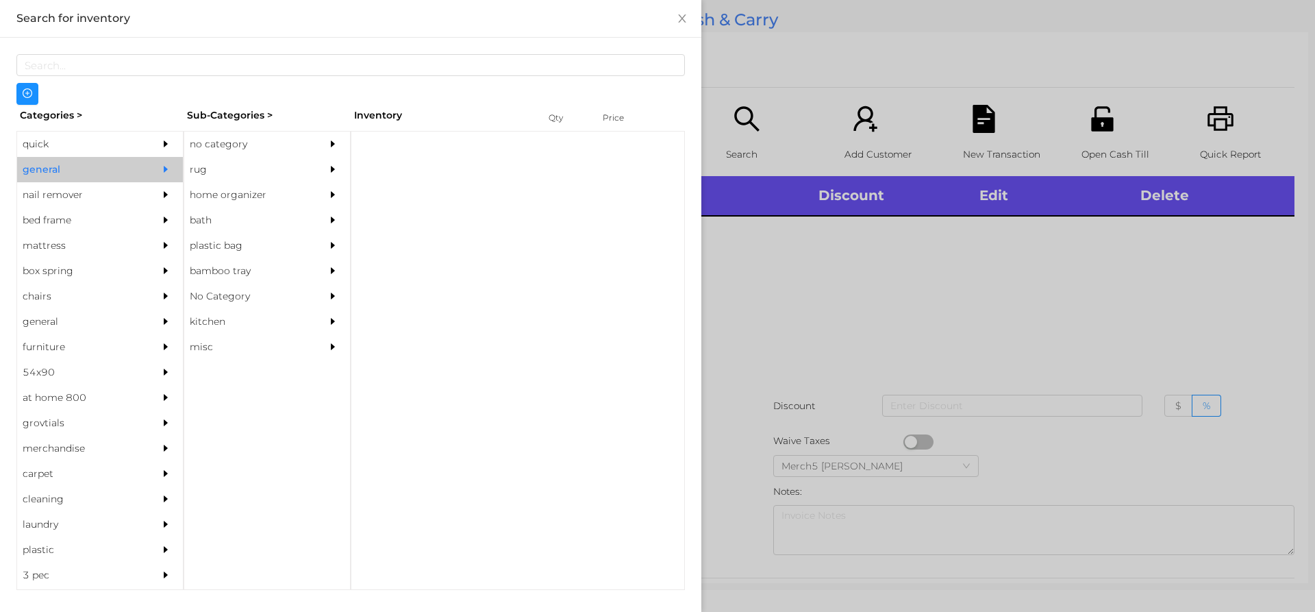
click at [248, 147] on div "no category" at bounding box center [246, 144] width 125 height 25
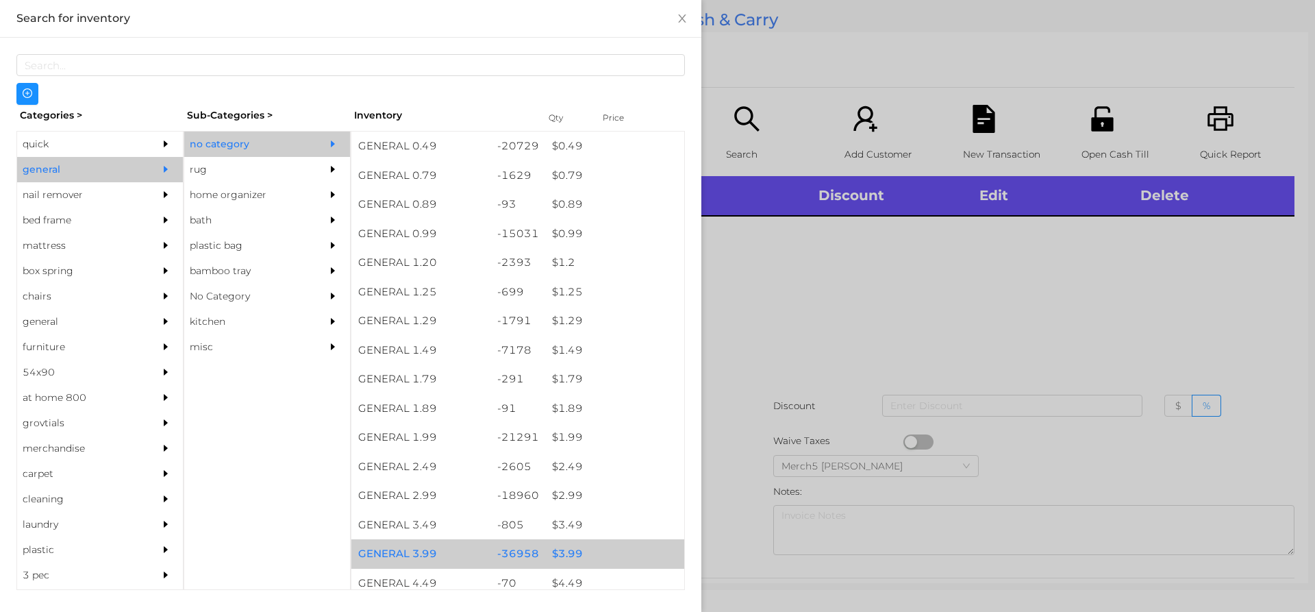
scroll to position [274, 0]
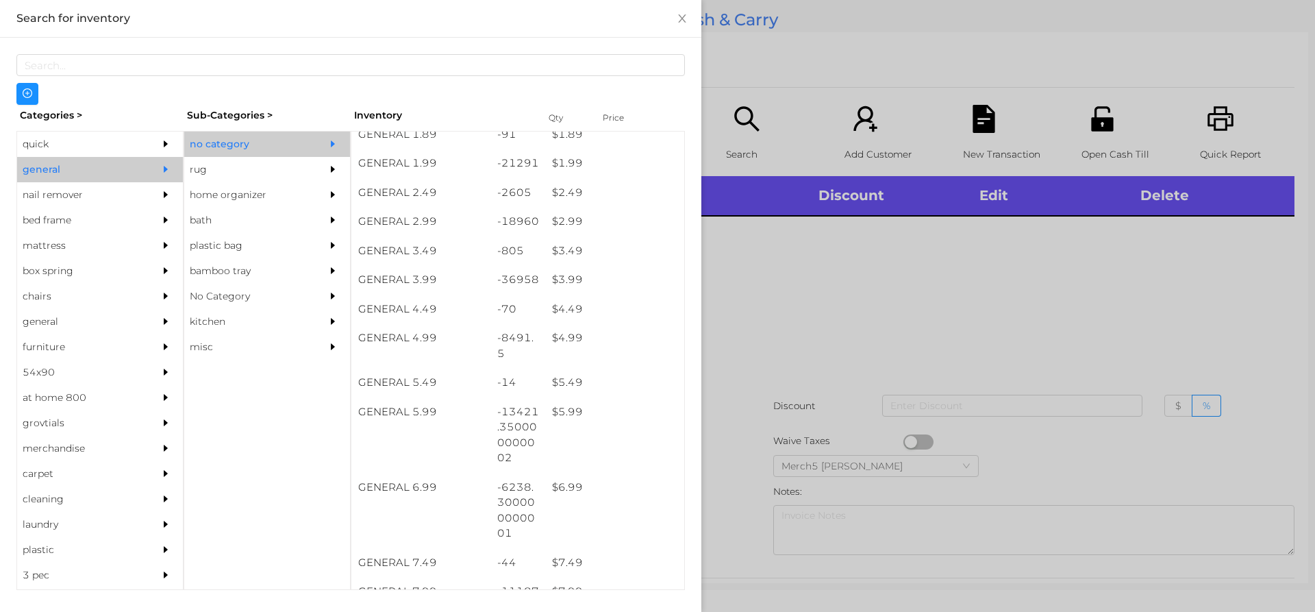
click at [960, 274] on div at bounding box center [657, 306] width 1315 height 612
